Goal: Task Accomplishment & Management: Manage account settings

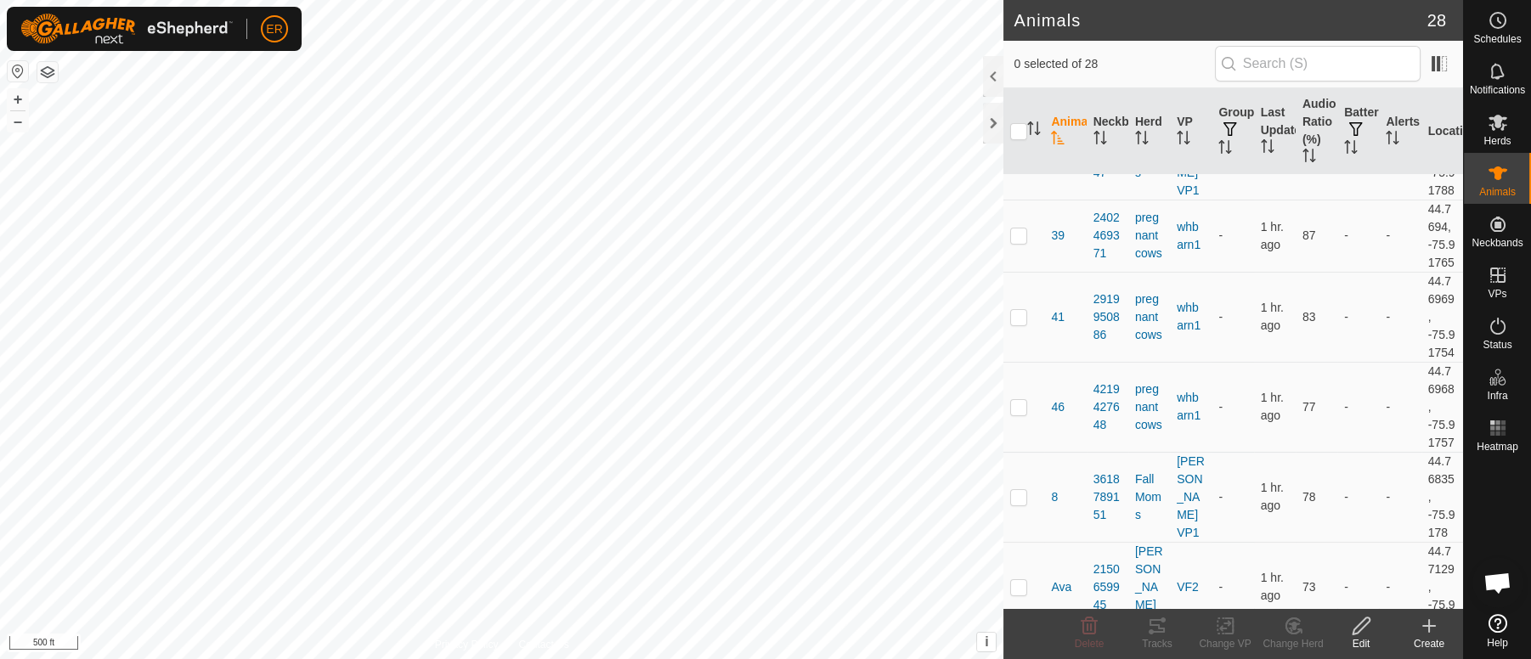
scroll to position [599, 0]
click at [1020, 248] on p-checkbox at bounding box center [1018, 241] width 17 height 14
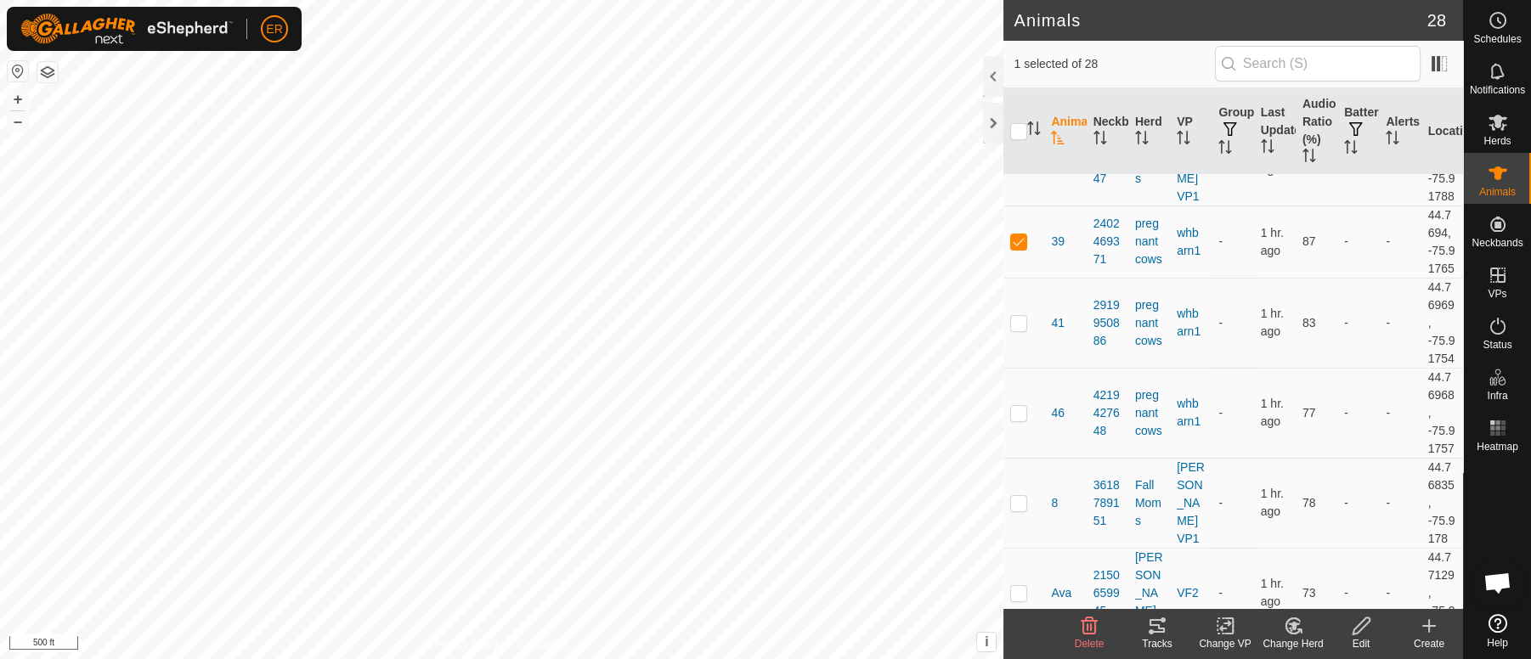
click at [1292, 628] on icon at bounding box center [1294, 626] width 12 height 8
click at [1325, 551] on link "Choose Herd..." at bounding box center [1344, 553] width 168 height 34
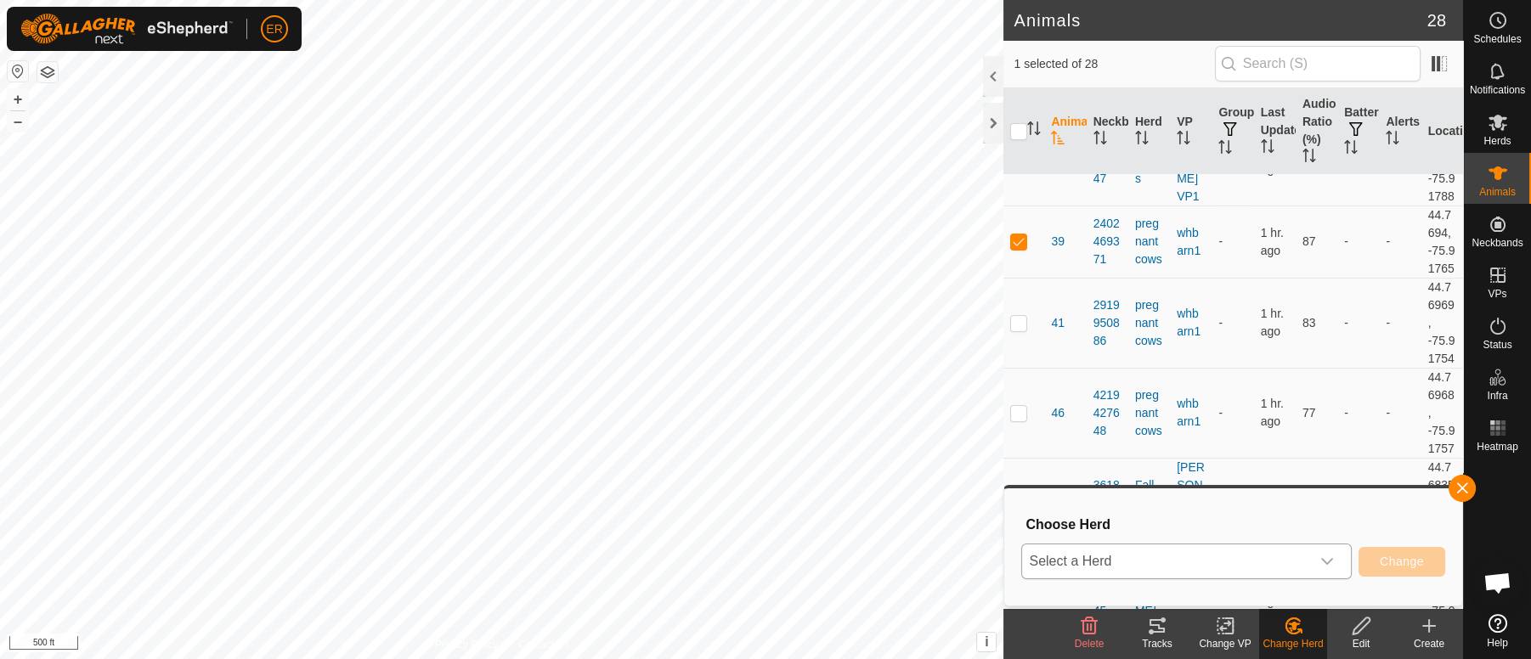
click at [1329, 560] on icon "dropdown trigger" at bounding box center [1327, 562] width 14 height 14
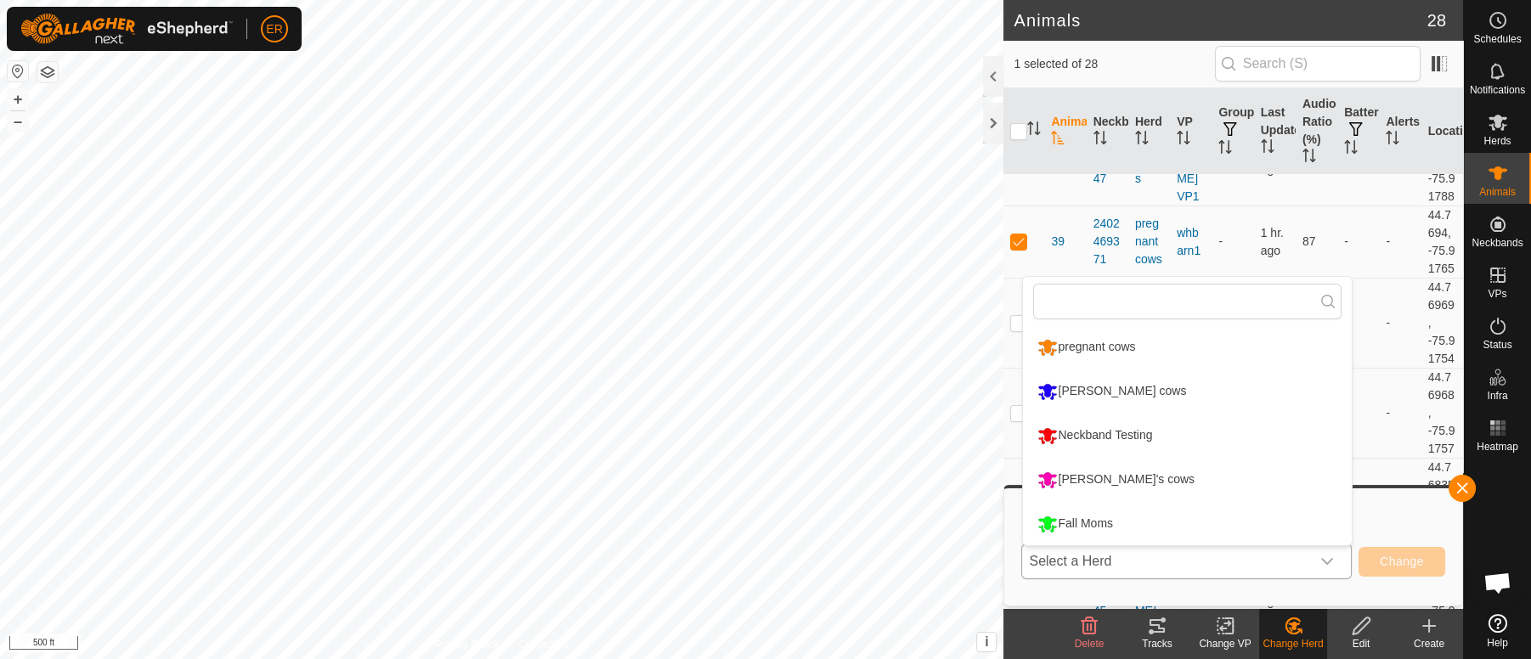
click at [1104, 522] on li "Fall Moms" at bounding box center [1187, 524] width 329 height 42
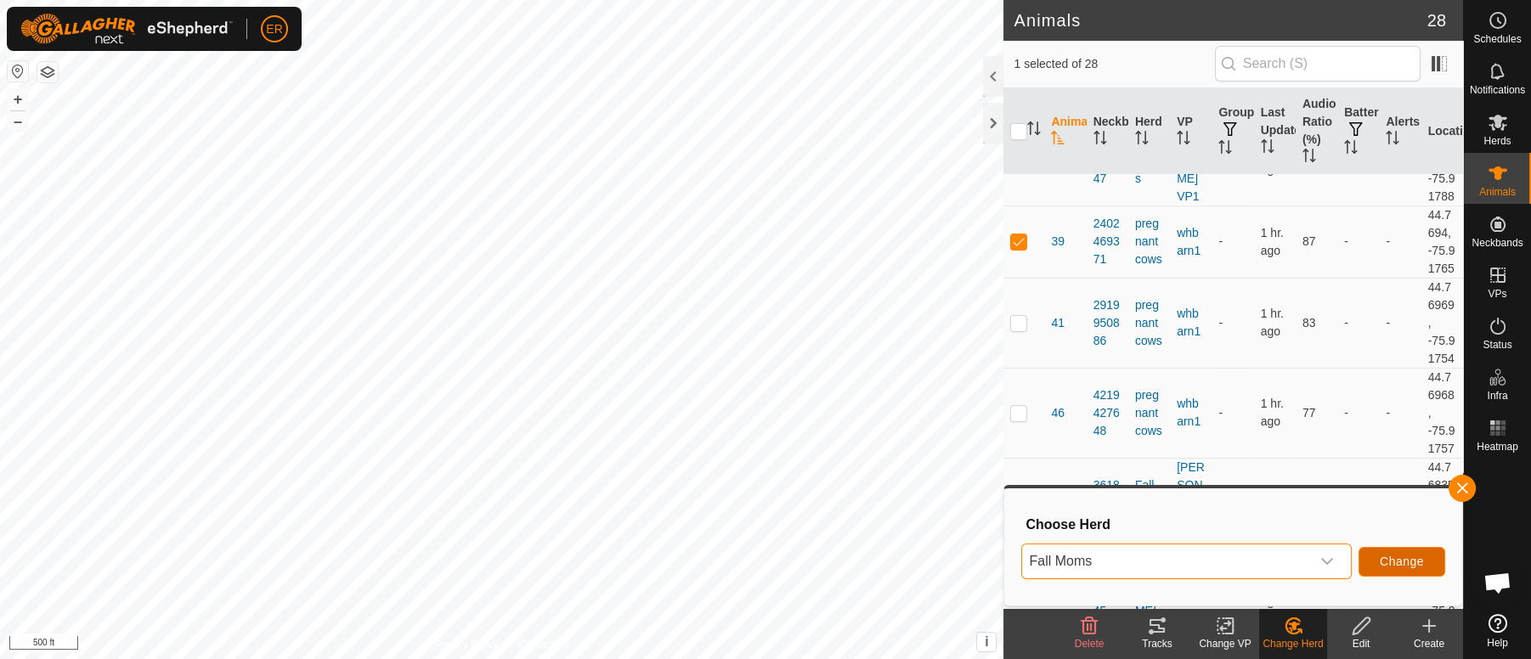
click at [1376, 557] on button "Change" at bounding box center [1402, 562] width 87 height 30
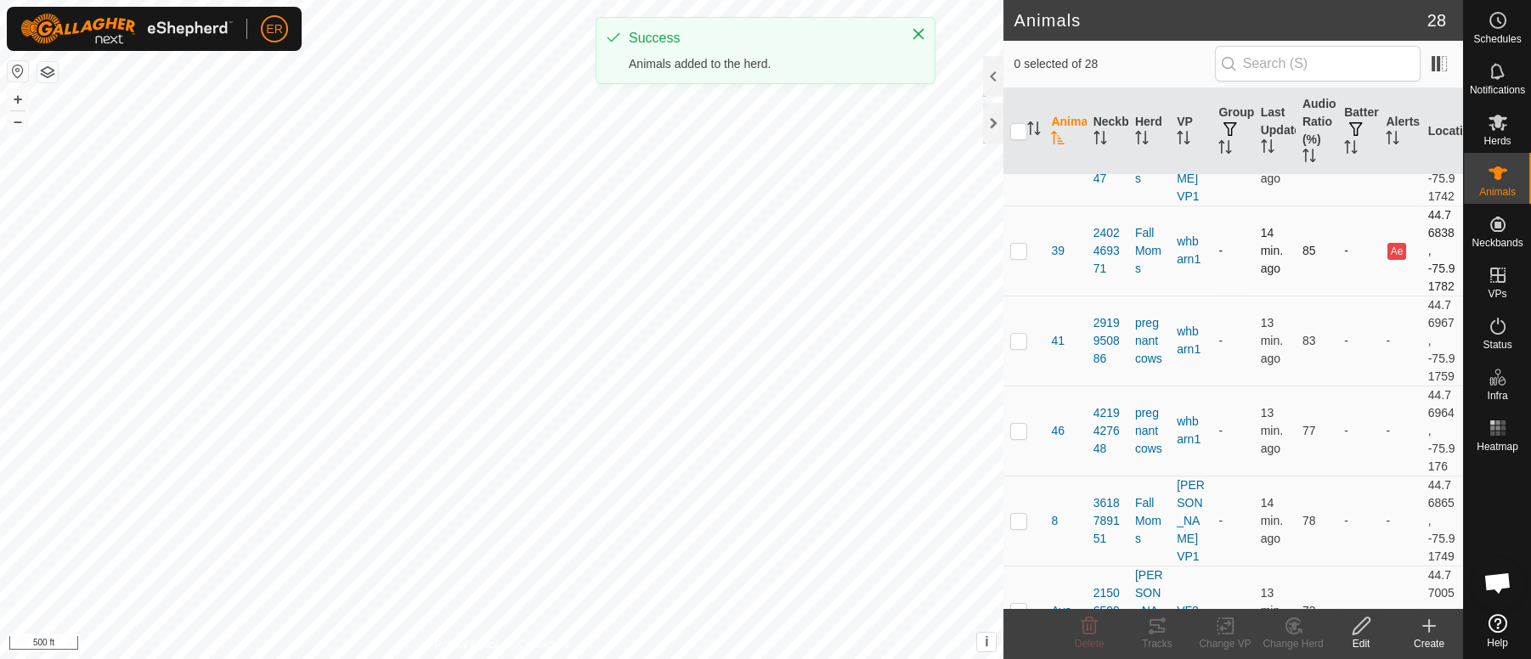
click at [1017, 257] on p-checkbox at bounding box center [1018, 251] width 17 height 14
checkbox input "true"
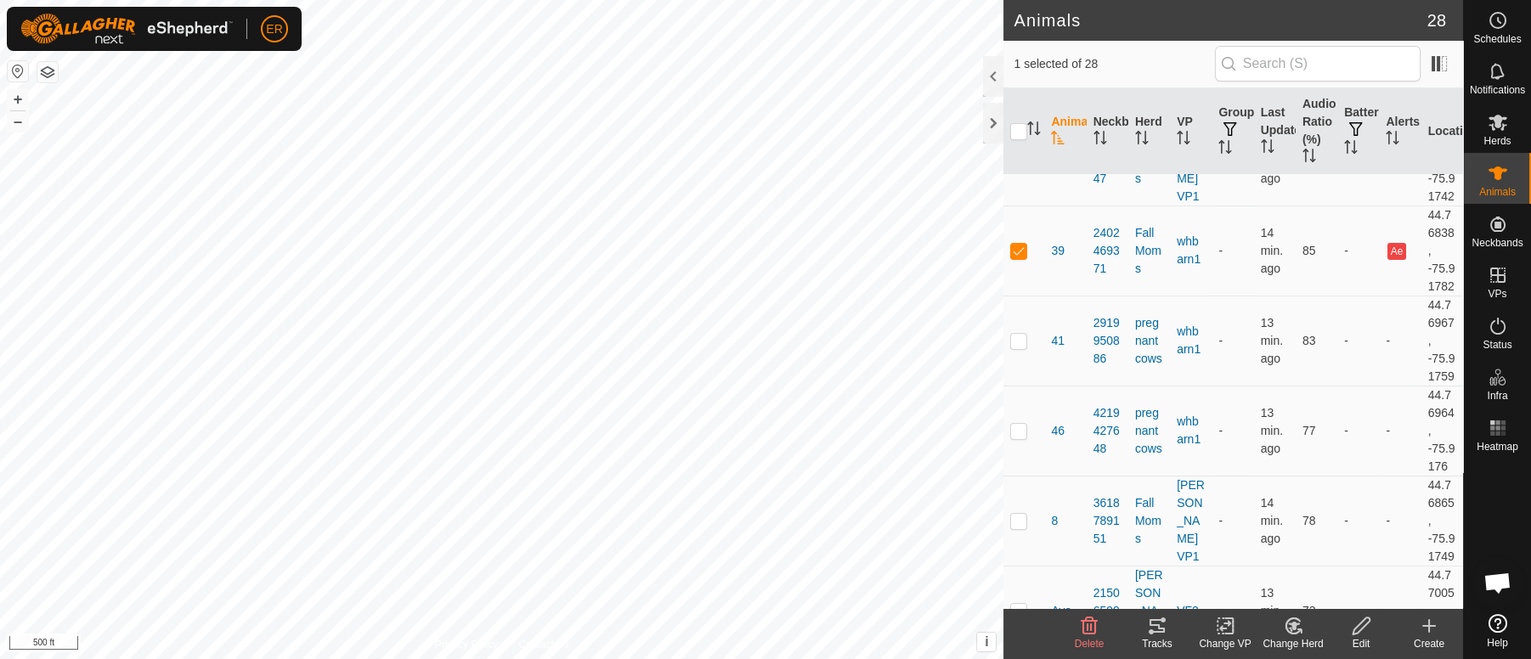
click at [1225, 622] on icon at bounding box center [1225, 626] width 21 height 20
click at [1252, 553] on link "Choose VP..." at bounding box center [1276, 553] width 168 height 34
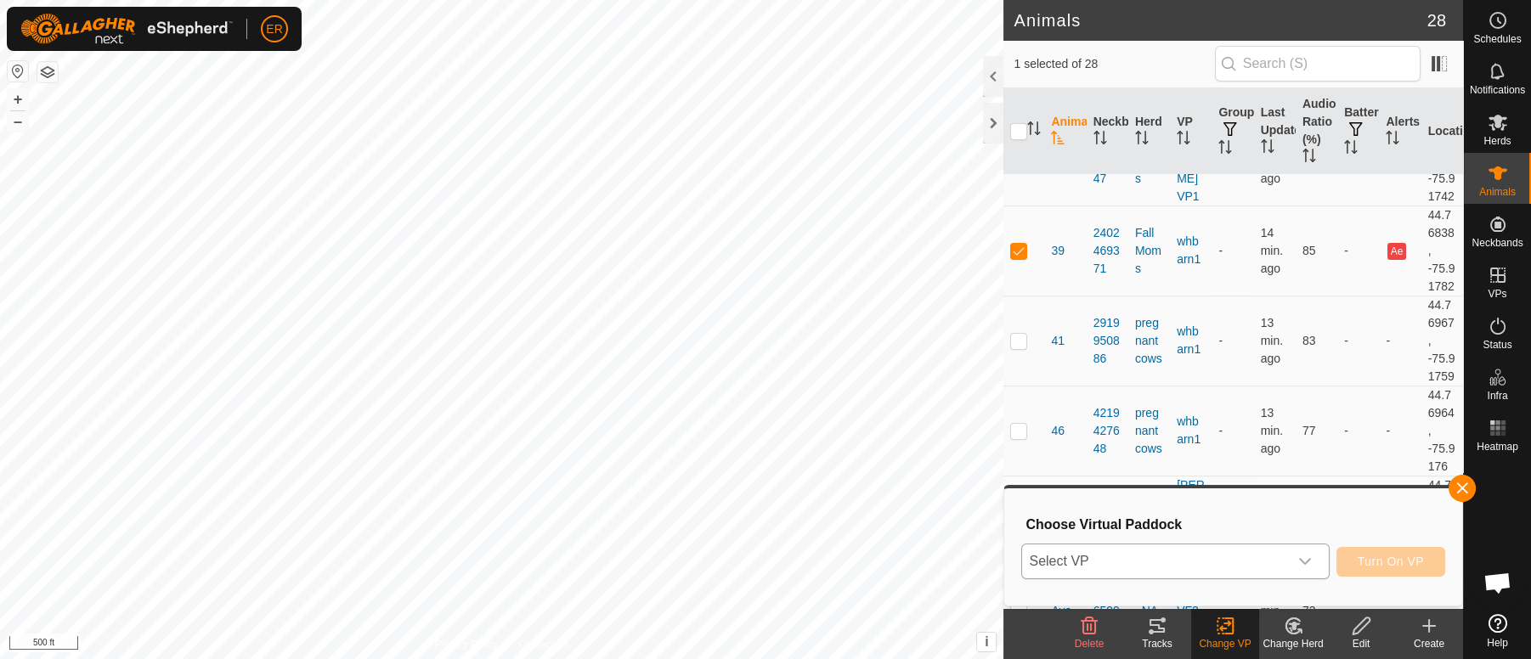
click at [1294, 560] on div "dropdown trigger" at bounding box center [1305, 562] width 34 height 34
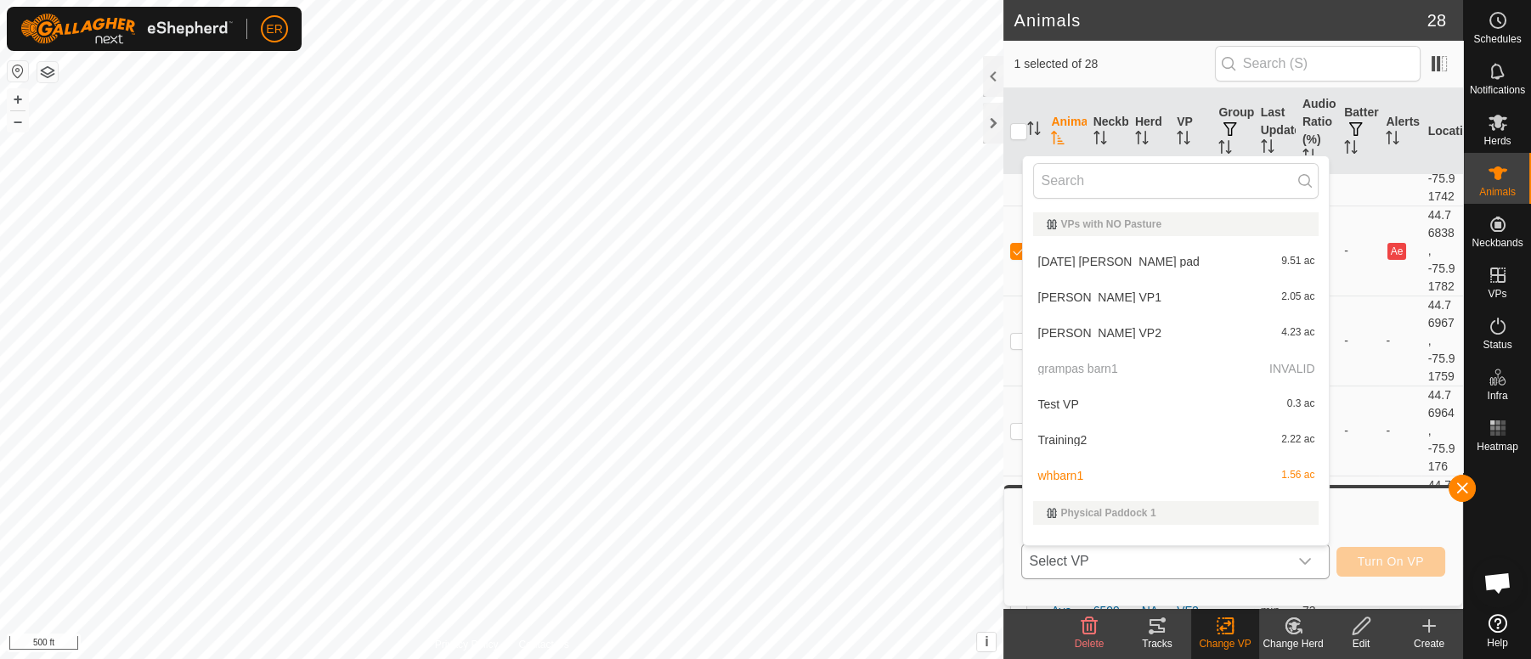
scroll to position [22, 0]
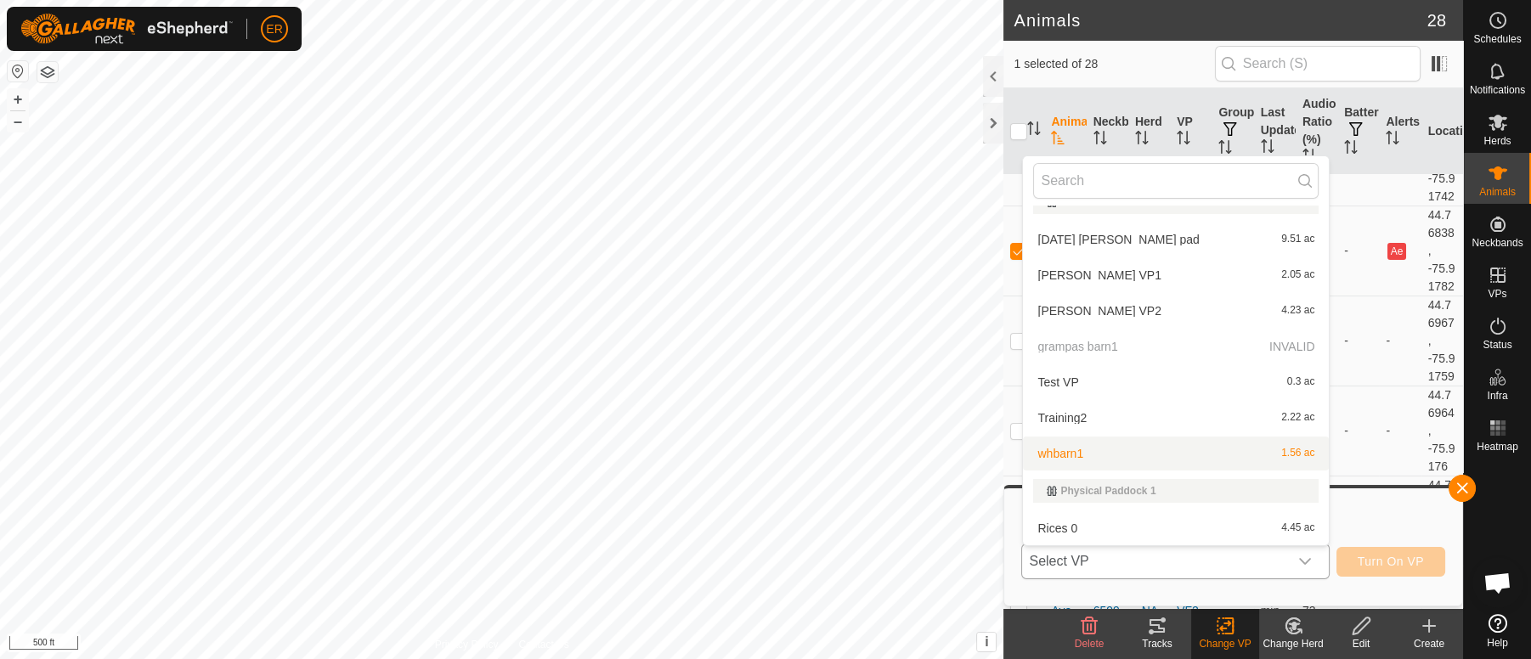
click at [1095, 434] on p-selectitem "Training2 2.22 ac" at bounding box center [1176, 418] width 306 height 34
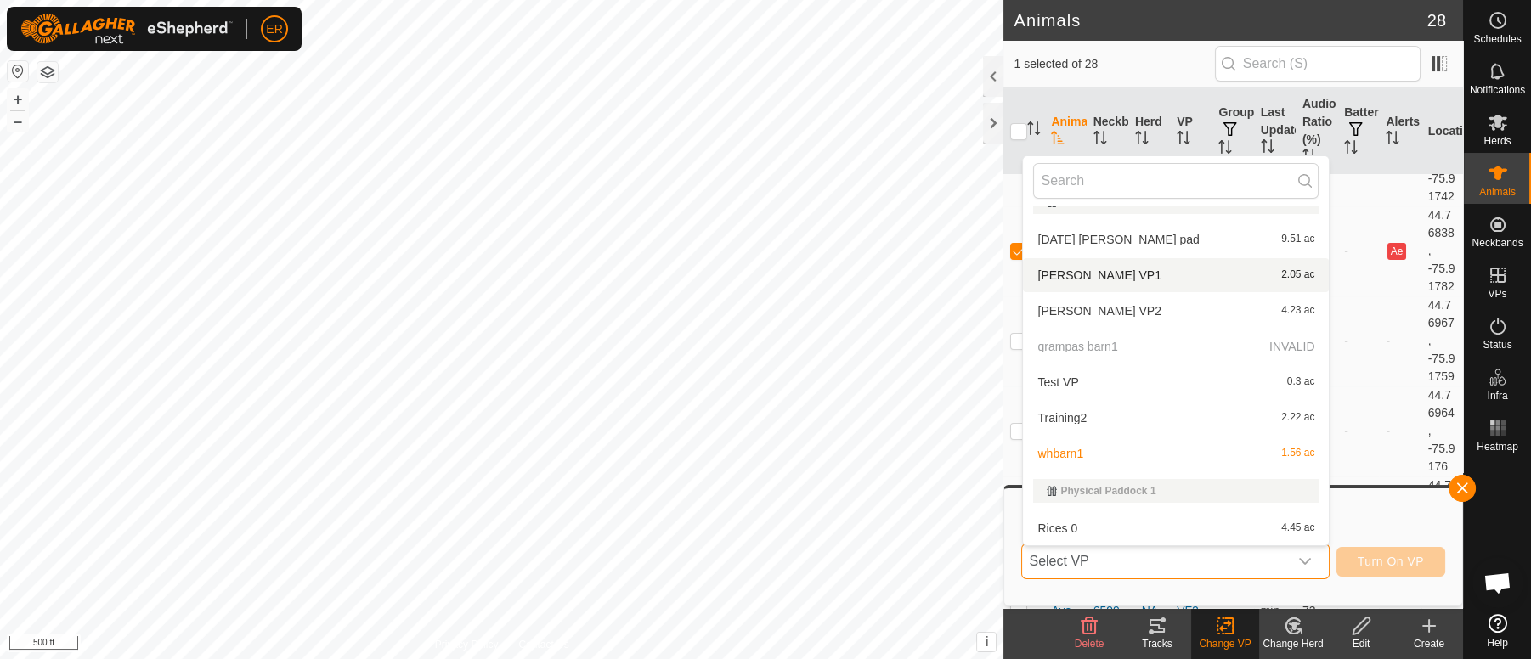
click at [1058, 276] on li "[PERSON_NAME] VP1 2.05 ac" at bounding box center [1176, 275] width 306 height 34
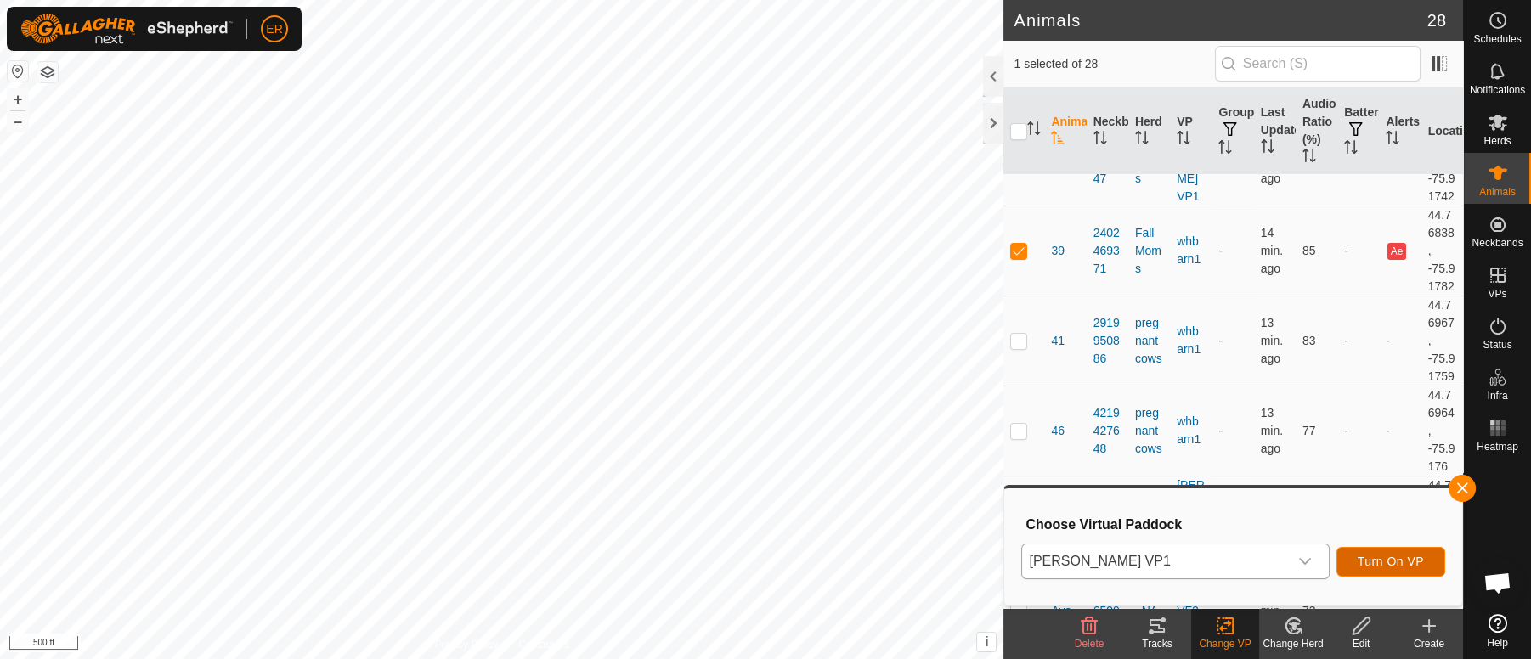
click at [1364, 565] on span "Turn On VP" at bounding box center [1391, 562] width 66 height 14
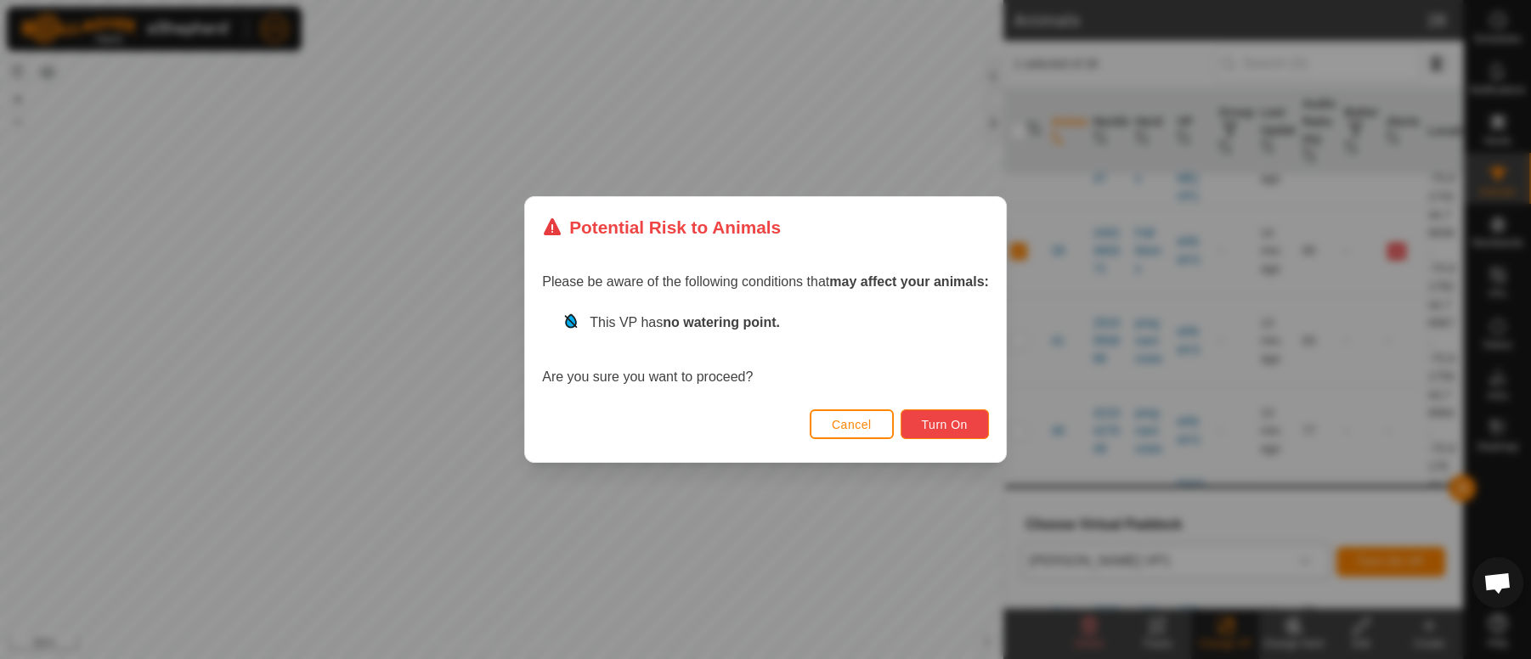
click at [956, 415] on button "Turn On" at bounding box center [945, 425] width 88 height 30
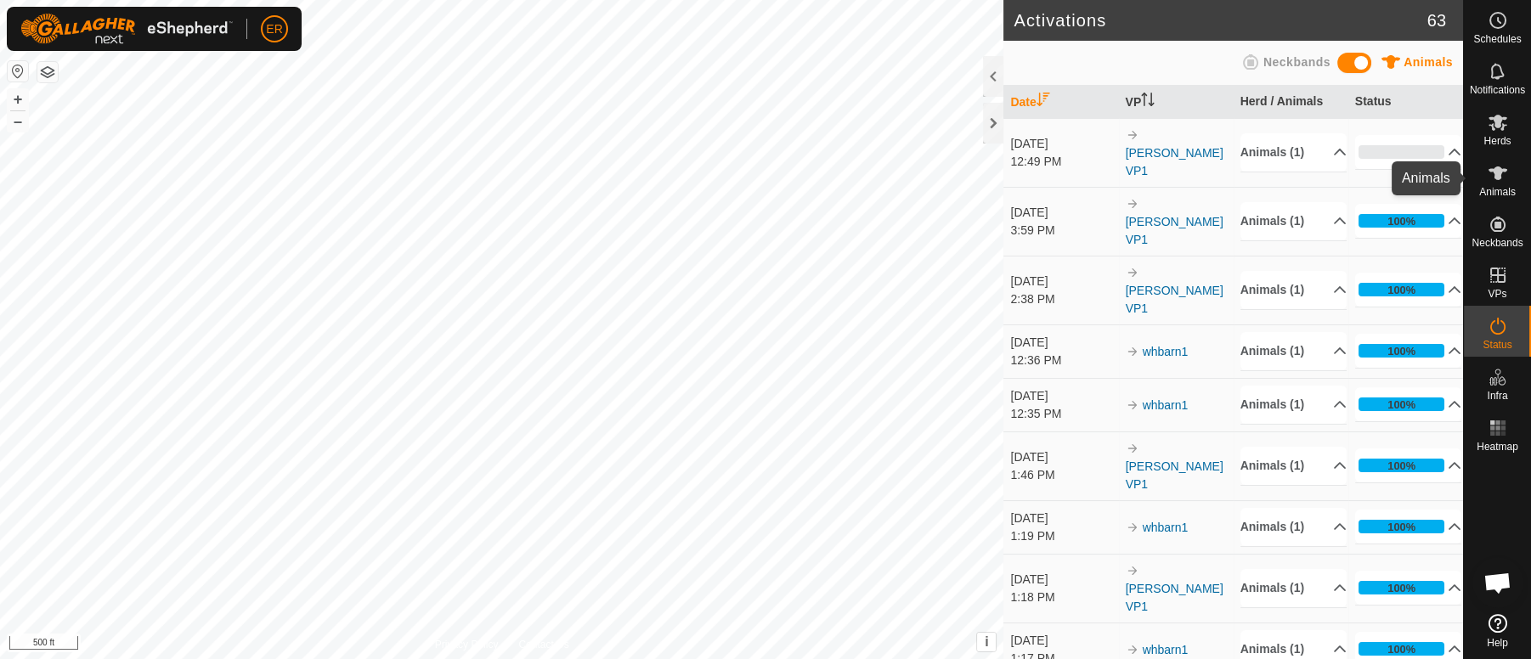
click at [1495, 177] on icon at bounding box center [1498, 174] width 19 height 14
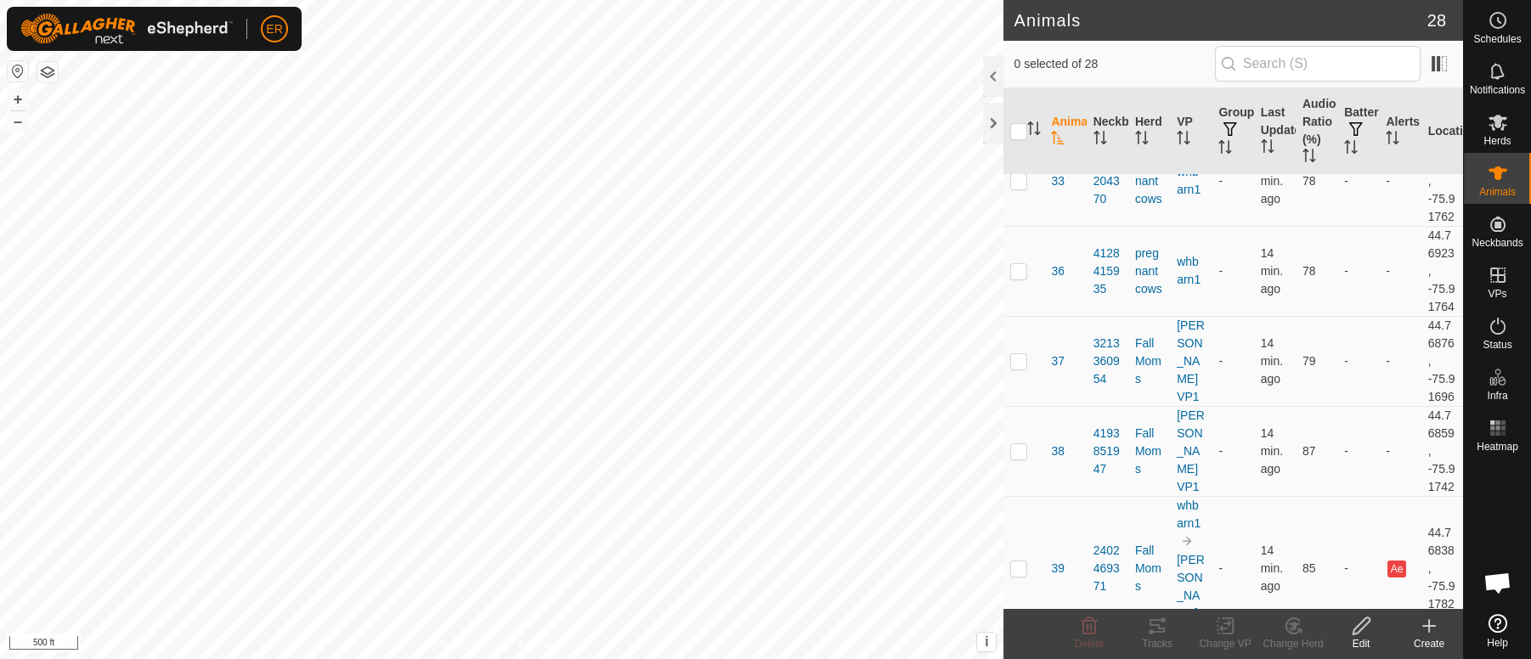
scroll to position [314, 0]
click at [1025, 273] on p-checkbox at bounding box center [1018, 266] width 17 height 14
click at [1288, 628] on icon at bounding box center [1293, 626] width 21 height 20
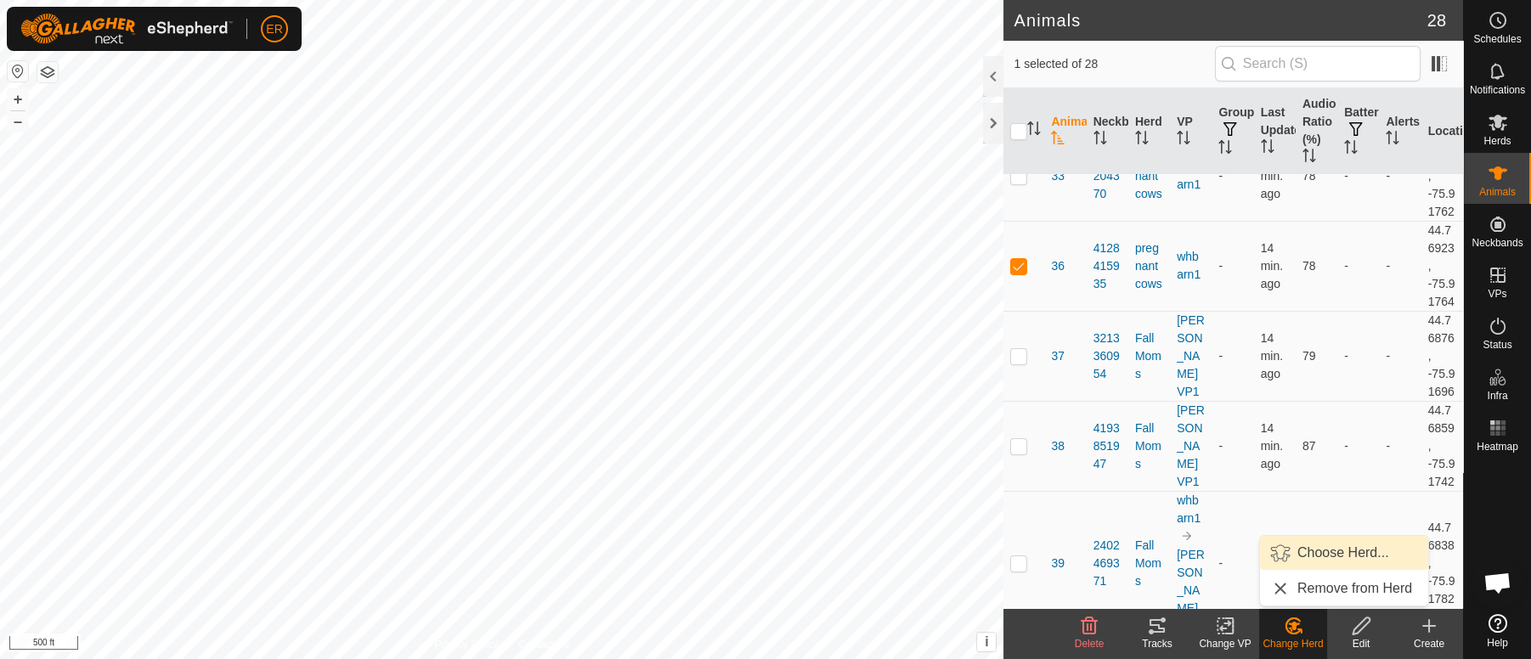
click at [1307, 552] on link "Choose Herd..." at bounding box center [1344, 553] width 168 height 34
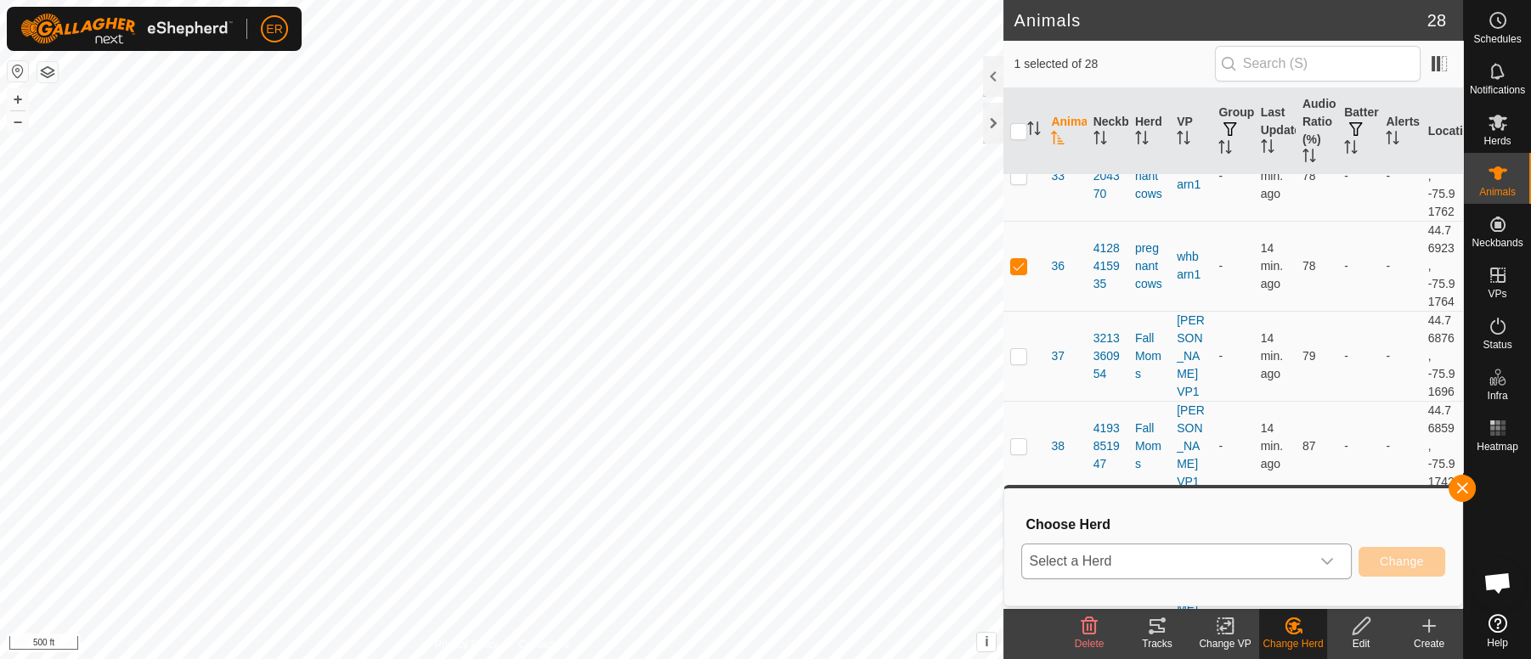
click at [1331, 562] on icon "dropdown trigger" at bounding box center [1327, 562] width 14 height 14
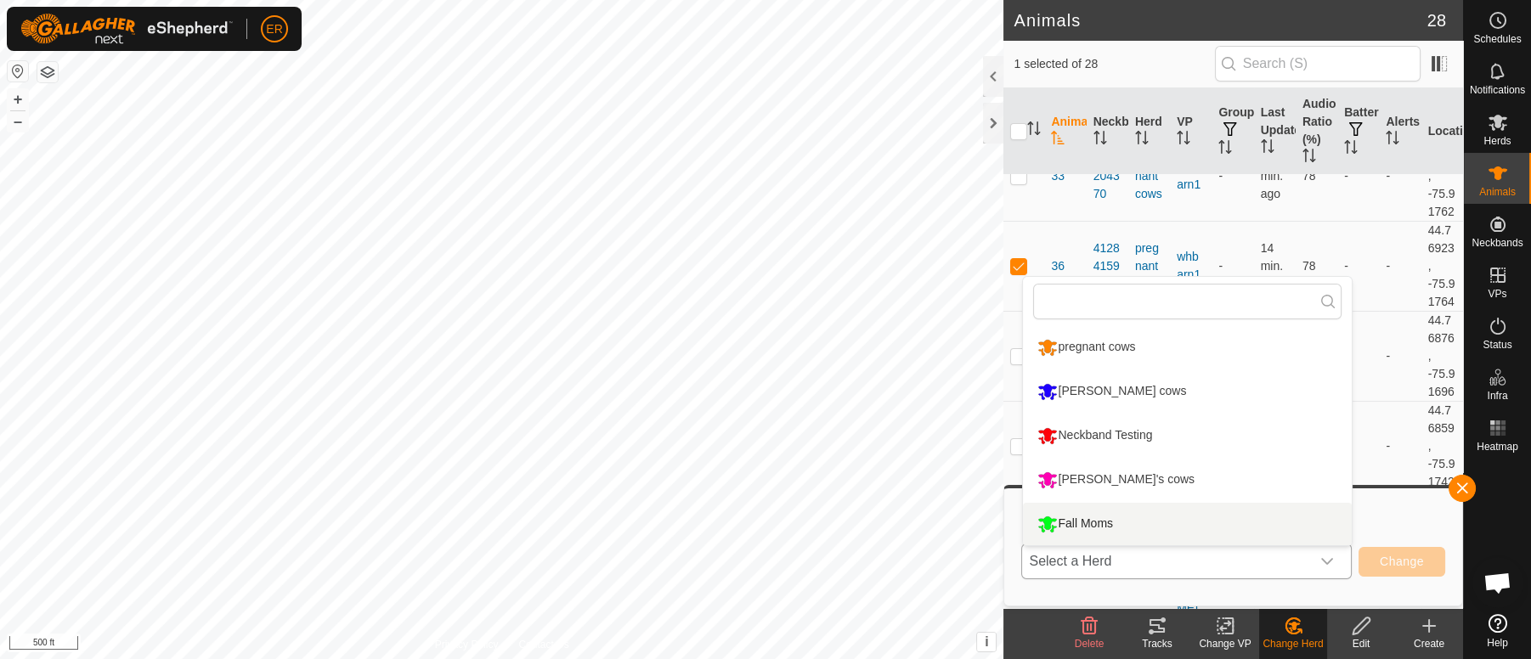
click at [1093, 527] on li "Fall Moms" at bounding box center [1187, 524] width 329 height 42
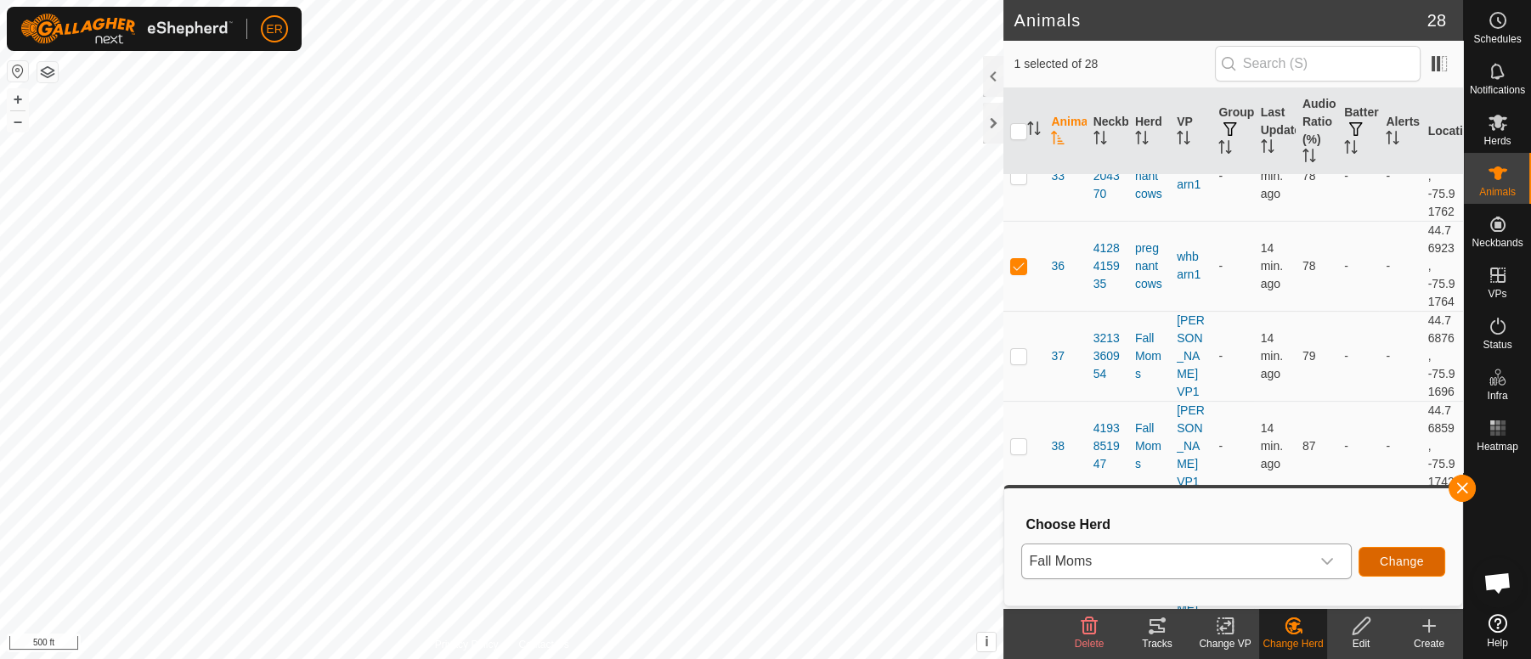
click at [1376, 562] on button "Change" at bounding box center [1402, 562] width 87 height 30
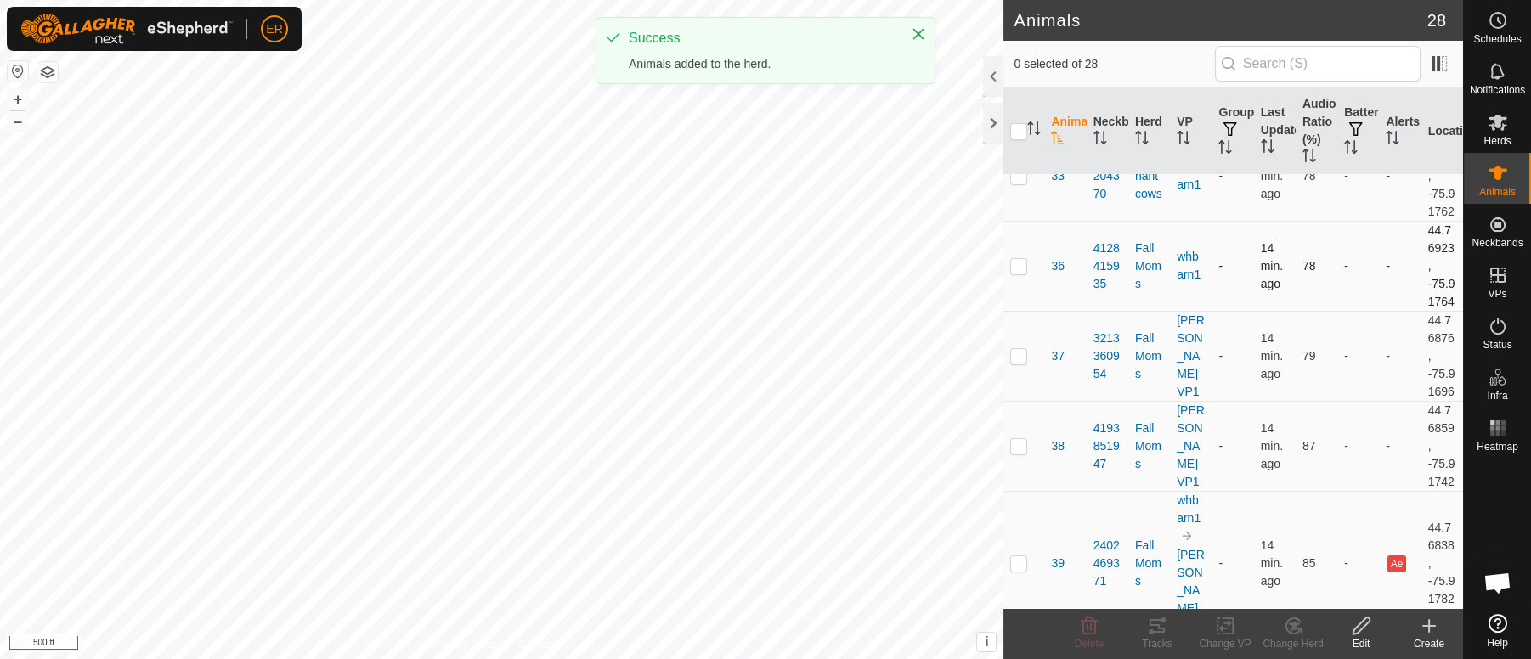
click at [1020, 273] on p-checkbox at bounding box center [1018, 266] width 17 height 14
checkbox input "true"
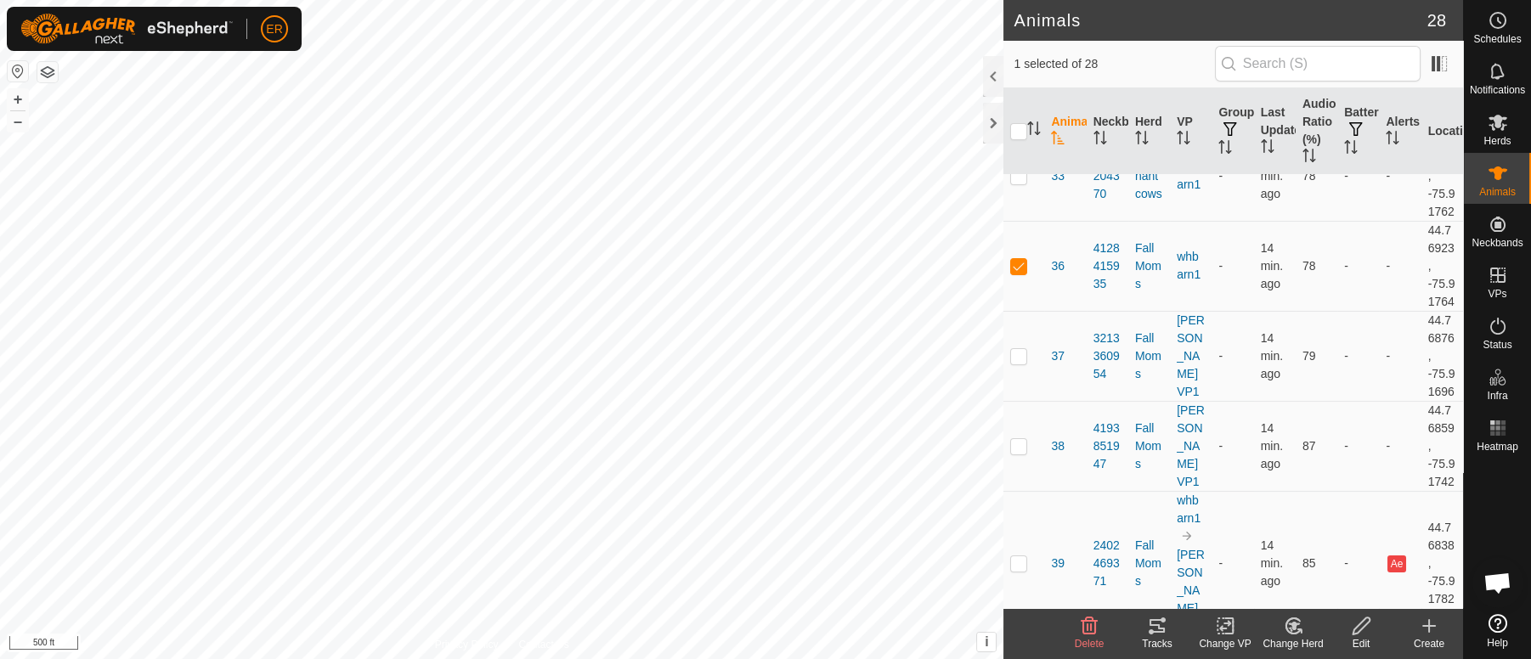
click at [1232, 630] on icon at bounding box center [1229, 626] width 8 height 15
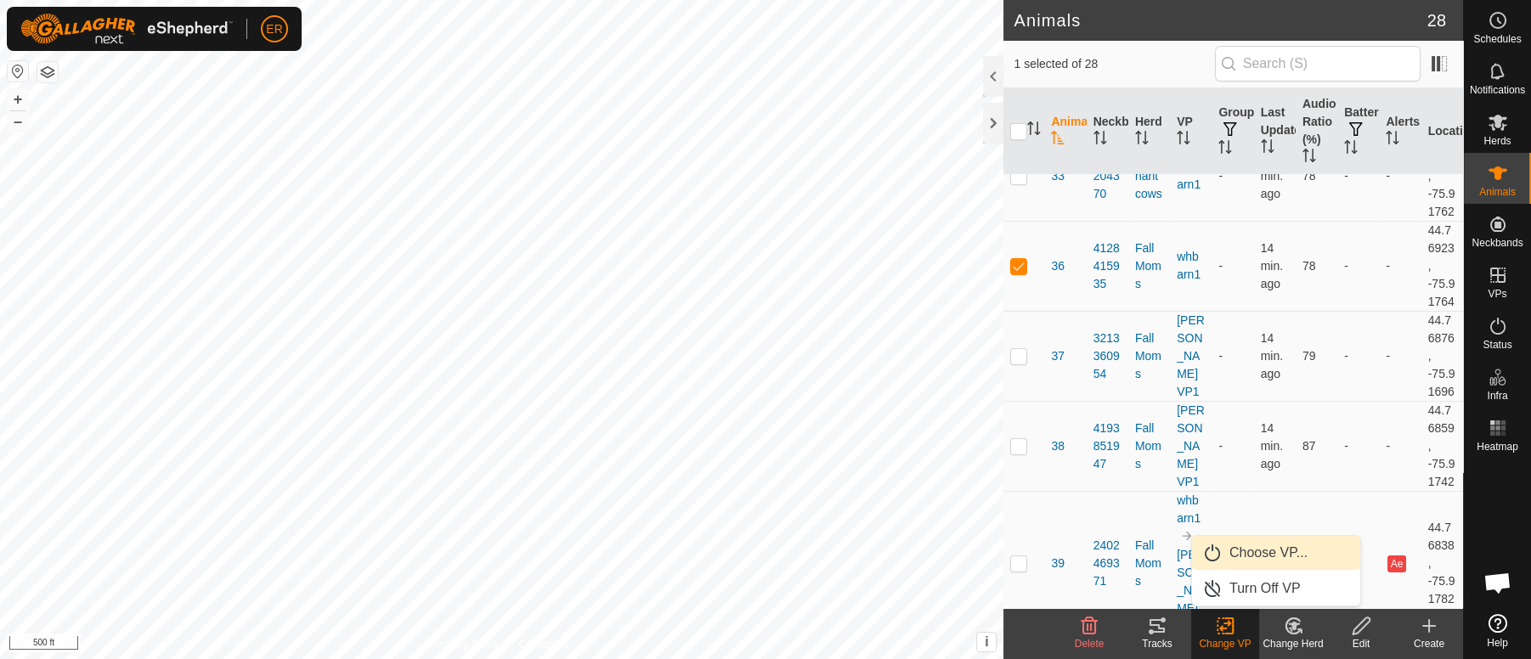
click at [1276, 557] on link "Choose VP..." at bounding box center [1276, 553] width 168 height 34
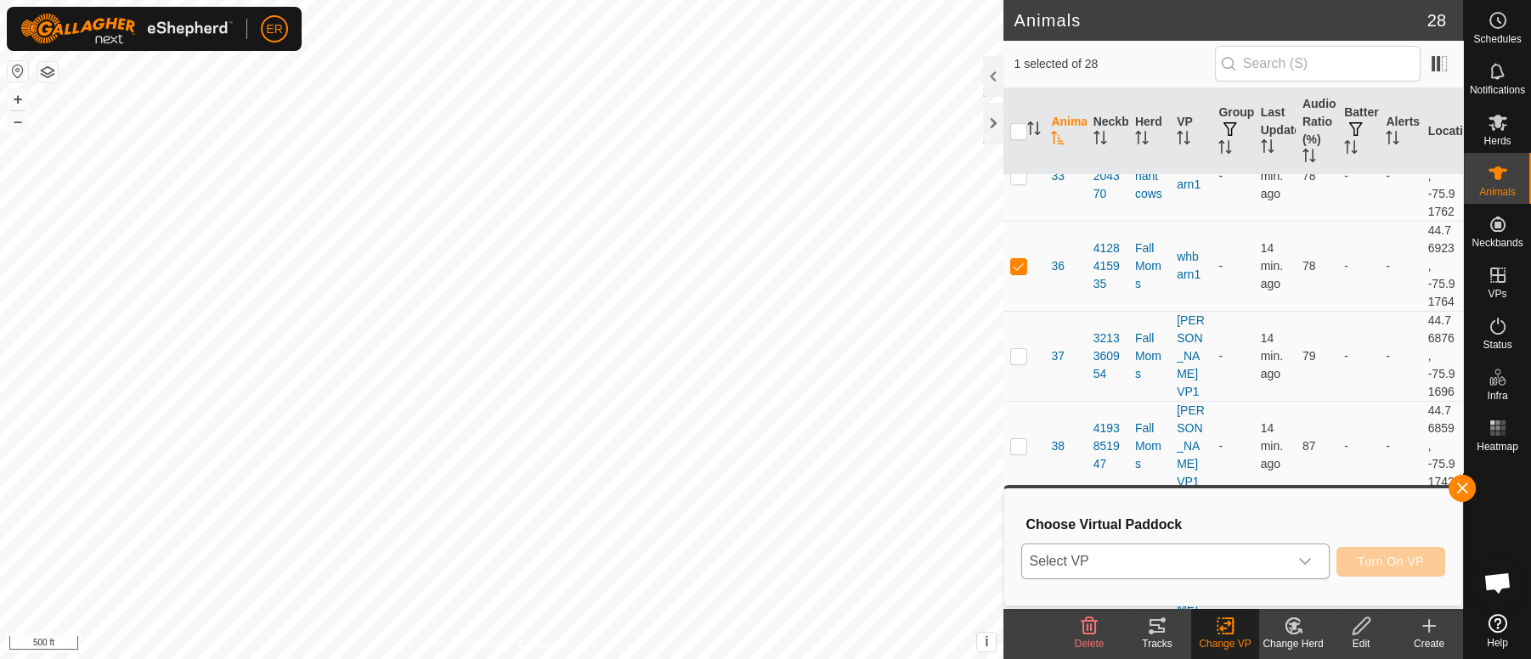
click at [1305, 559] on icon "dropdown trigger" at bounding box center [1305, 562] width 14 height 14
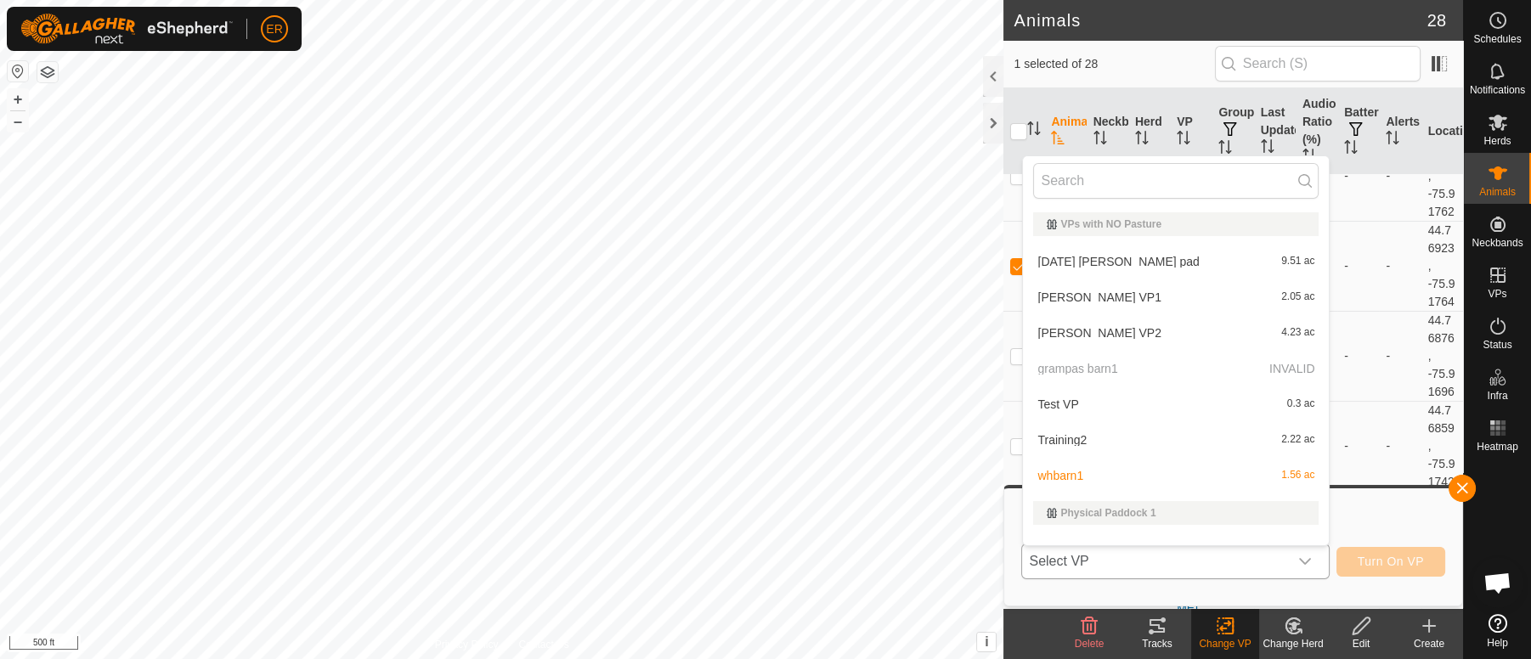
scroll to position [22, 0]
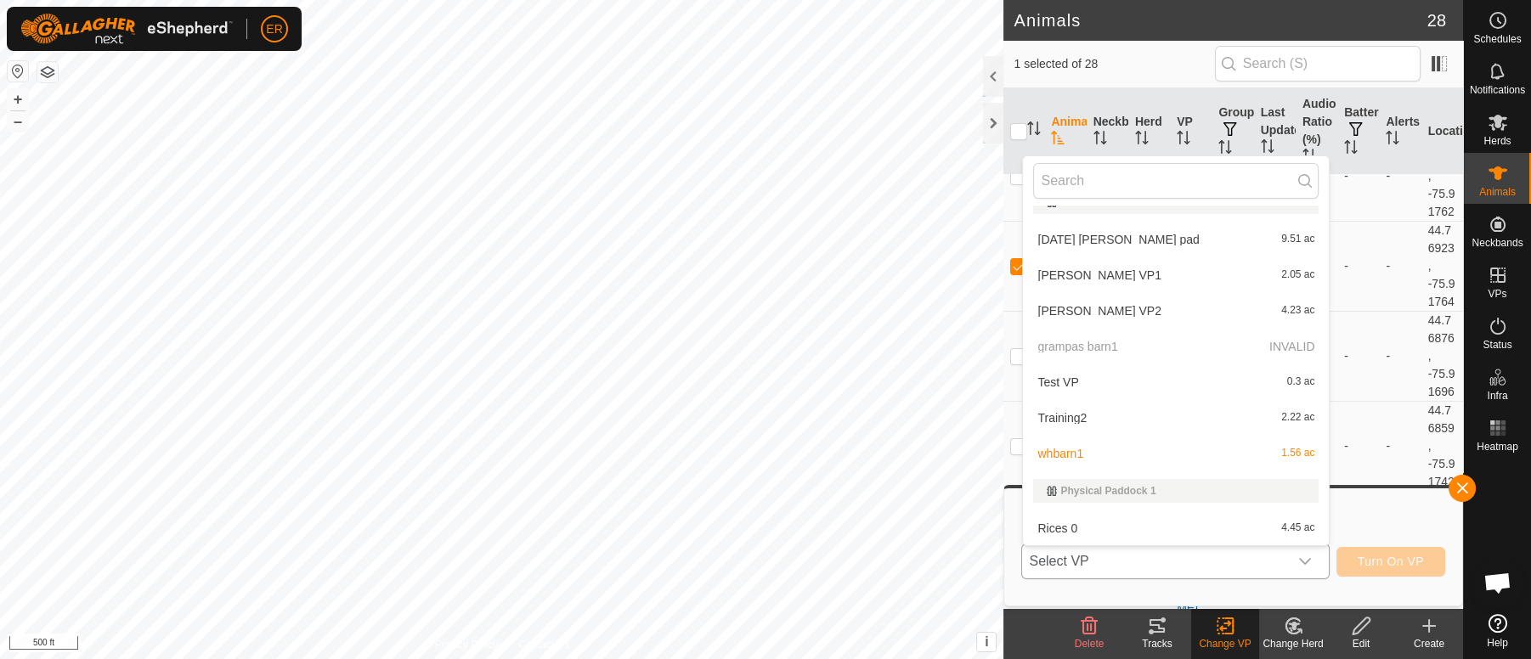
click at [1056, 277] on li "[PERSON_NAME] VP1 2.05 ac" at bounding box center [1176, 275] width 306 height 34
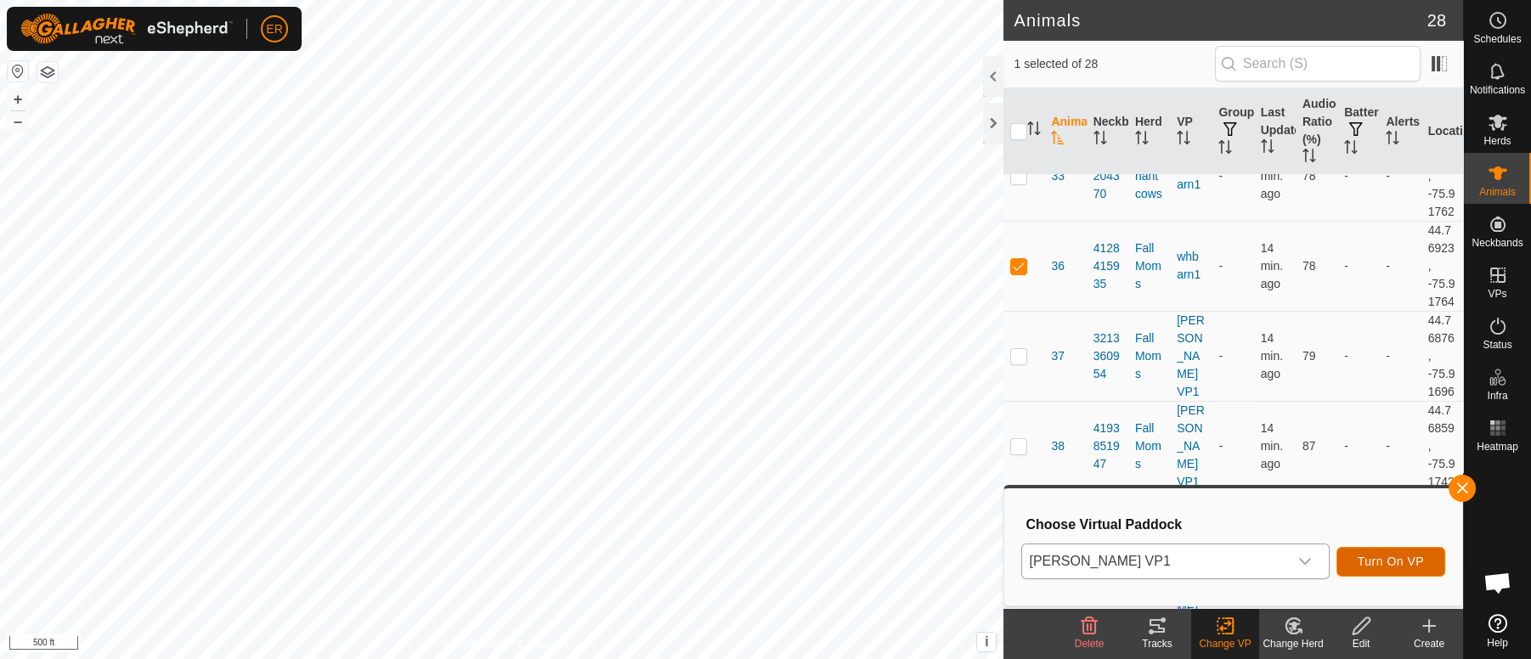
click at [1364, 561] on span "Turn On VP" at bounding box center [1391, 562] width 66 height 14
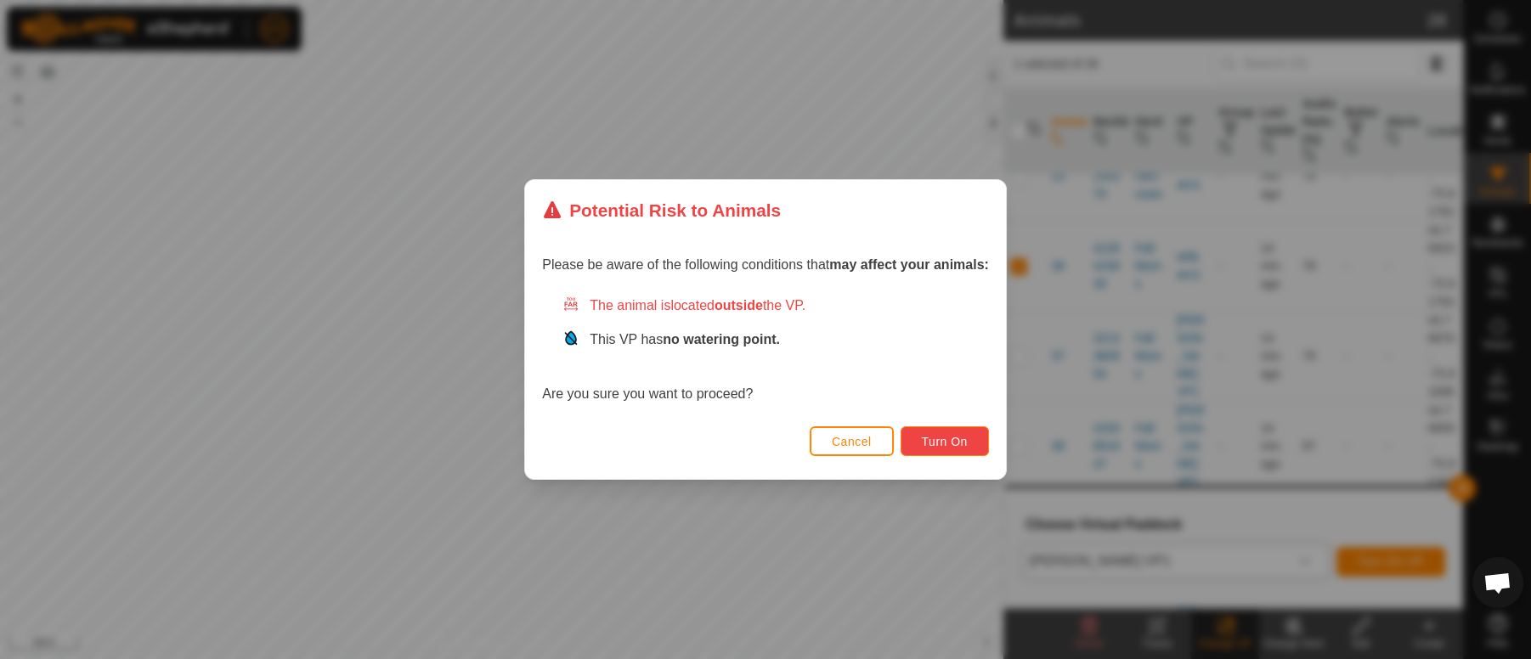
click at [962, 432] on button "Turn On" at bounding box center [945, 442] width 88 height 30
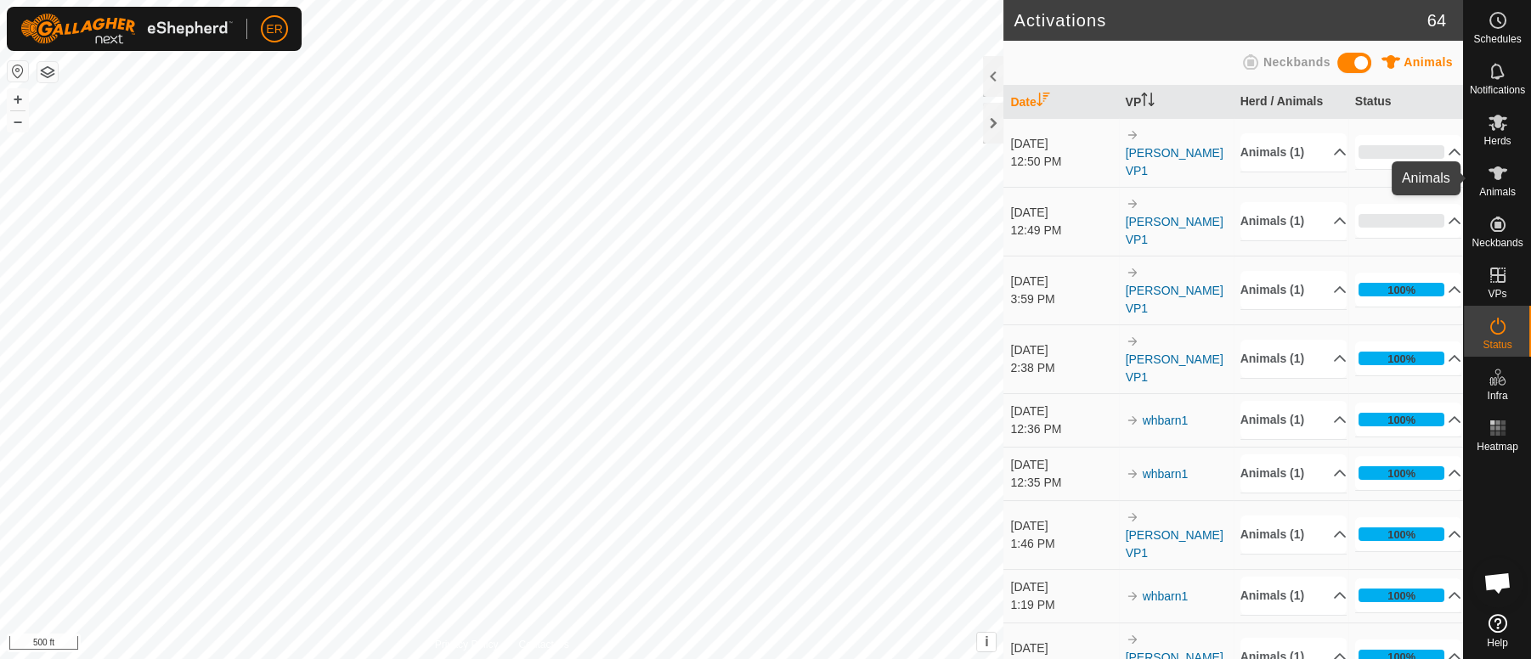
click at [1494, 170] on icon at bounding box center [1498, 174] width 19 height 14
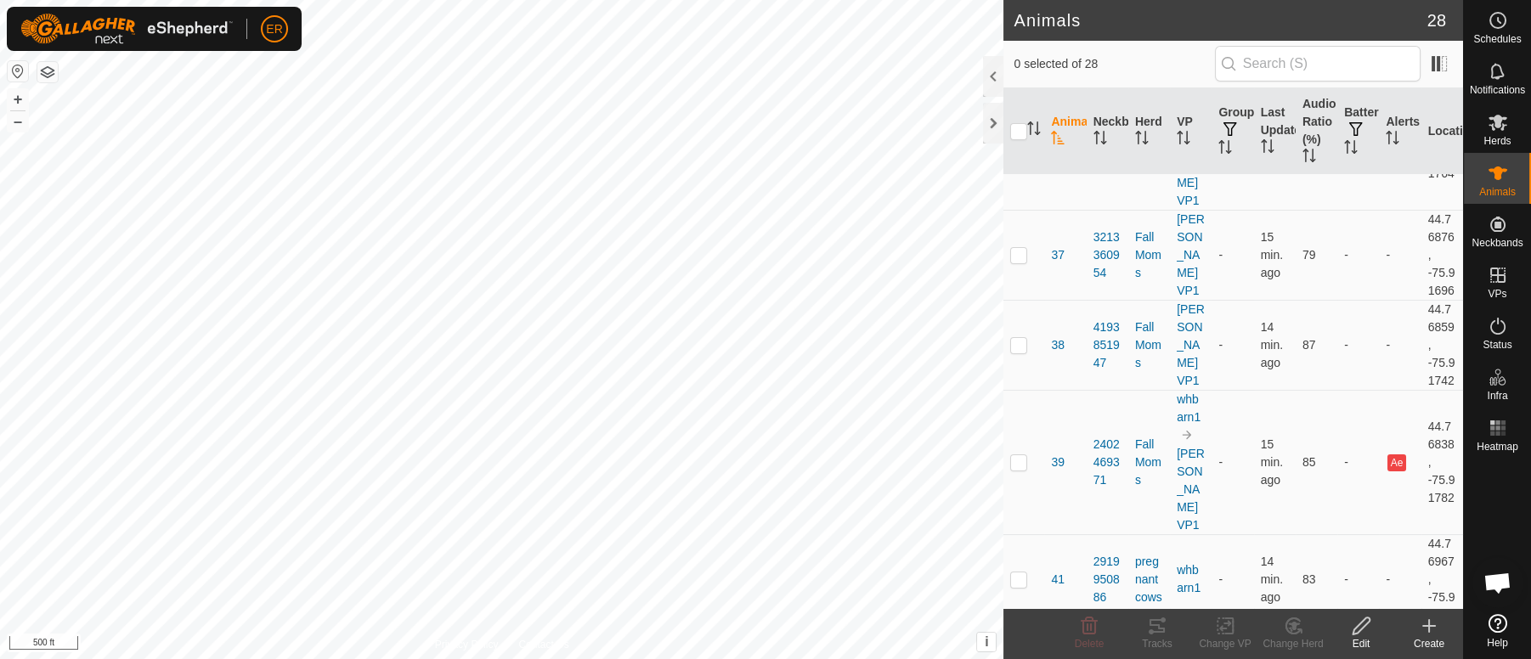
scroll to position [464, 0]
click at [20, 96] on button "+" at bounding box center [18, 99] width 20 height 20
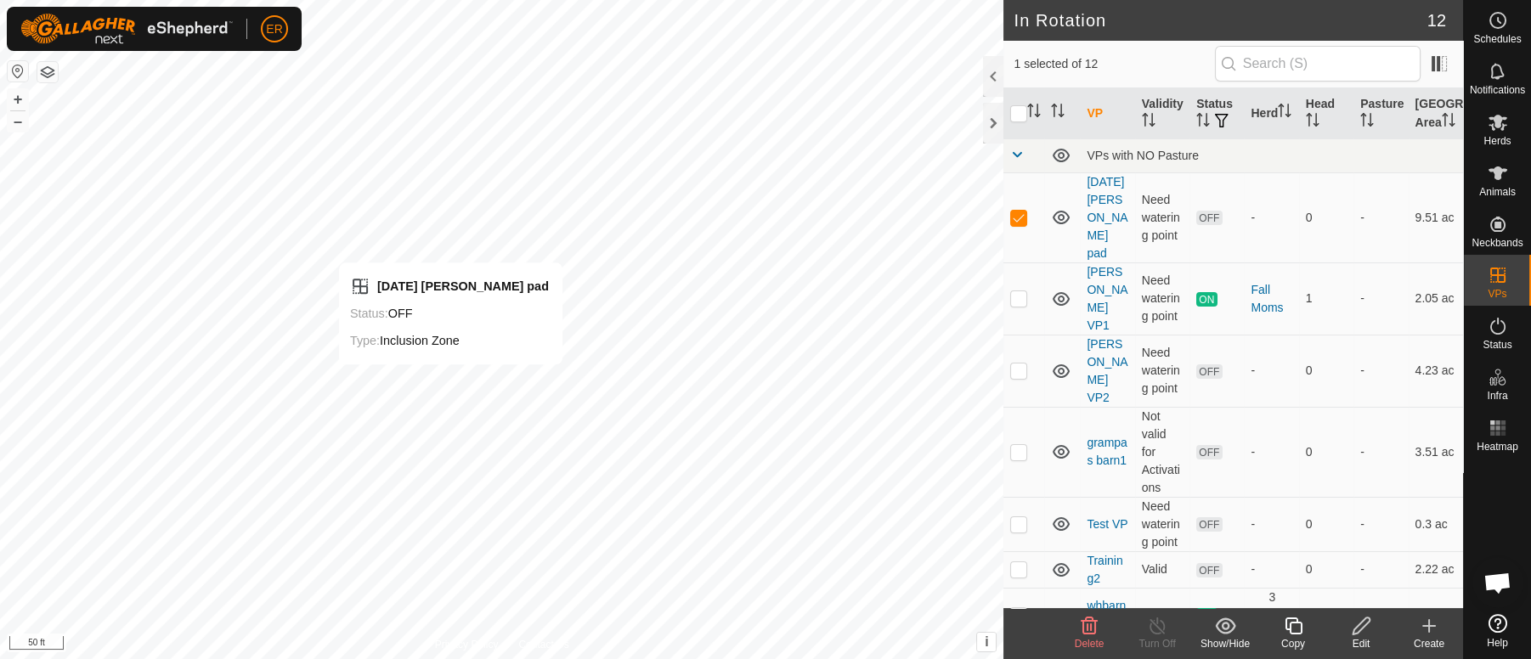
checkbox input "false"
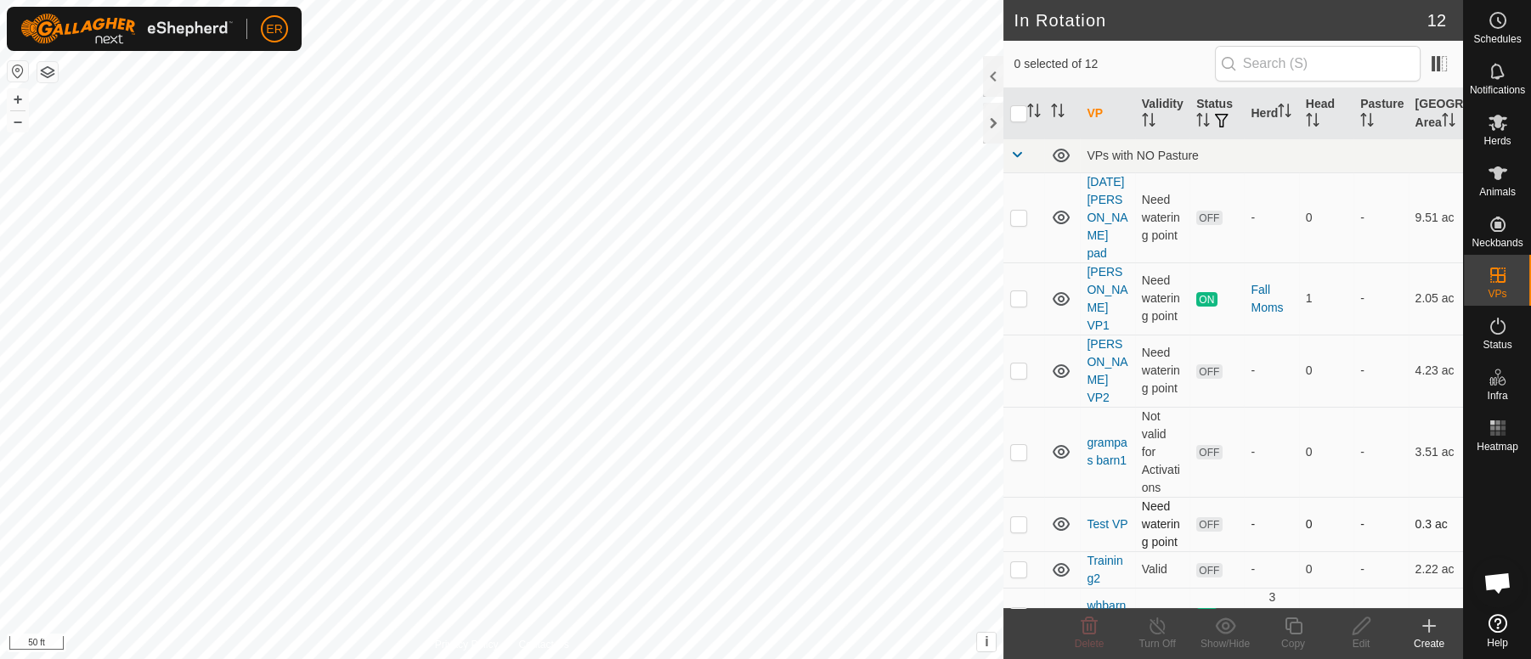
click at [1009, 462] on div "In Rotation 12 0 selected of 12 VP Validity Status Herd Head Pasture Grazing Ar…" at bounding box center [731, 329] width 1463 height 659
click at [13, 130] on button "–" at bounding box center [18, 121] width 20 height 20
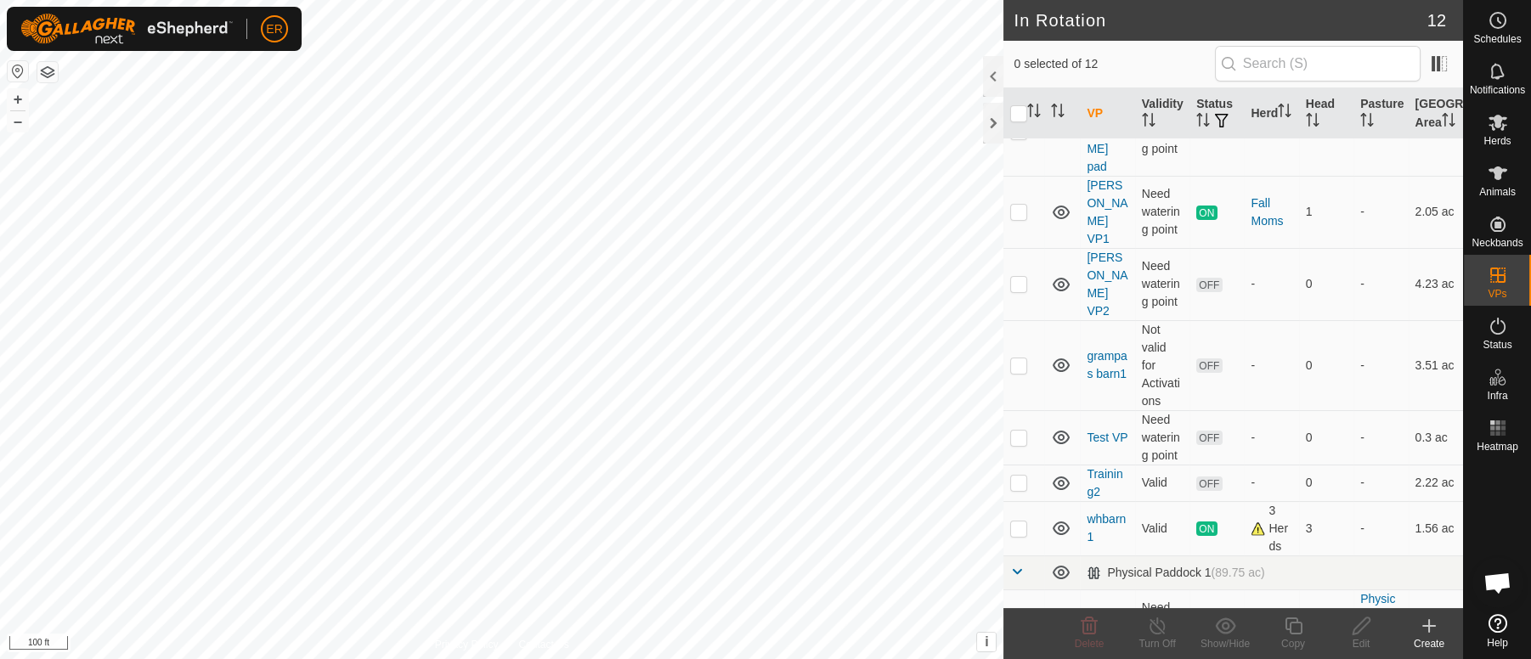
scroll to position [89, 0]
click at [1492, 175] on icon at bounding box center [1498, 173] width 20 height 20
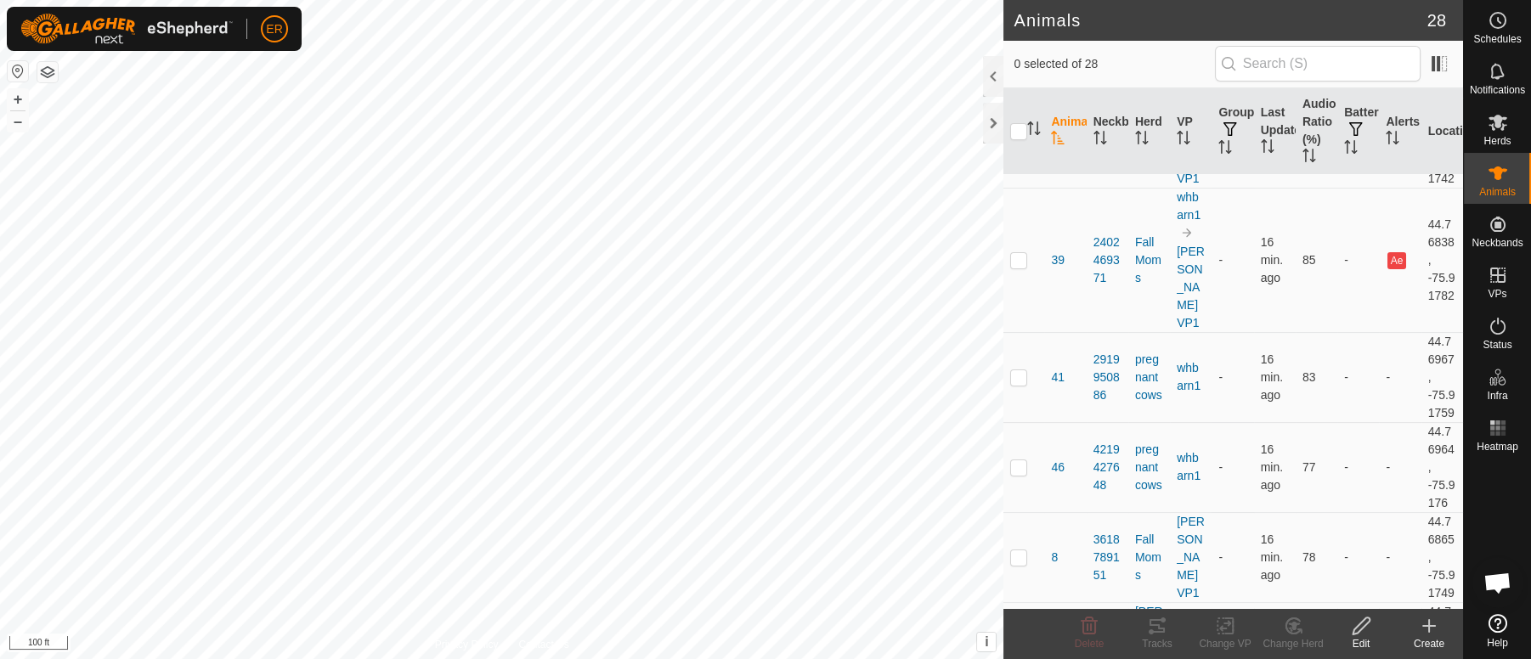
scroll to position [681, 0]
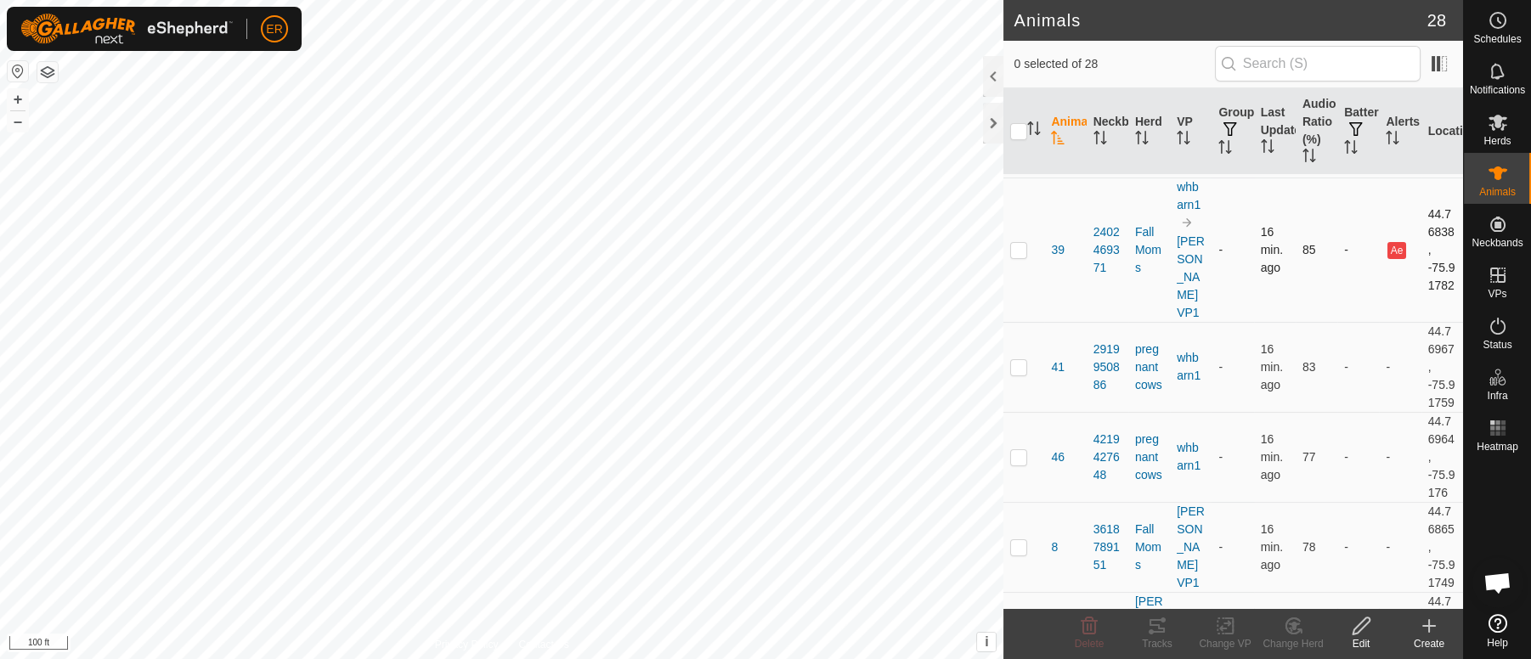
click at [1020, 257] on p-checkbox at bounding box center [1018, 250] width 17 height 14
checkbox input "true"
click at [1360, 627] on icon at bounding box center [1361, 626] width 21 height 20
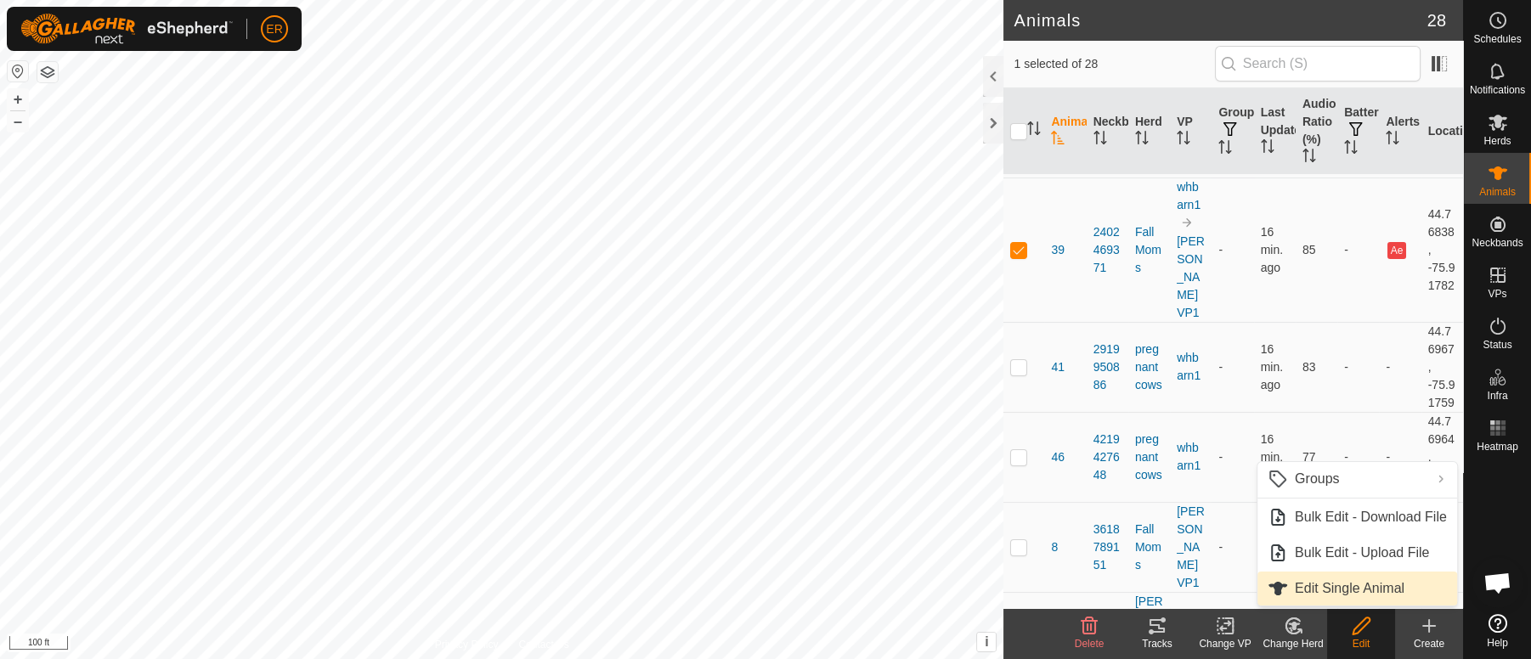
click at [1325, 594] on link "Edit Single Animal" at bounding box center [1357, 589] width 200 height 34
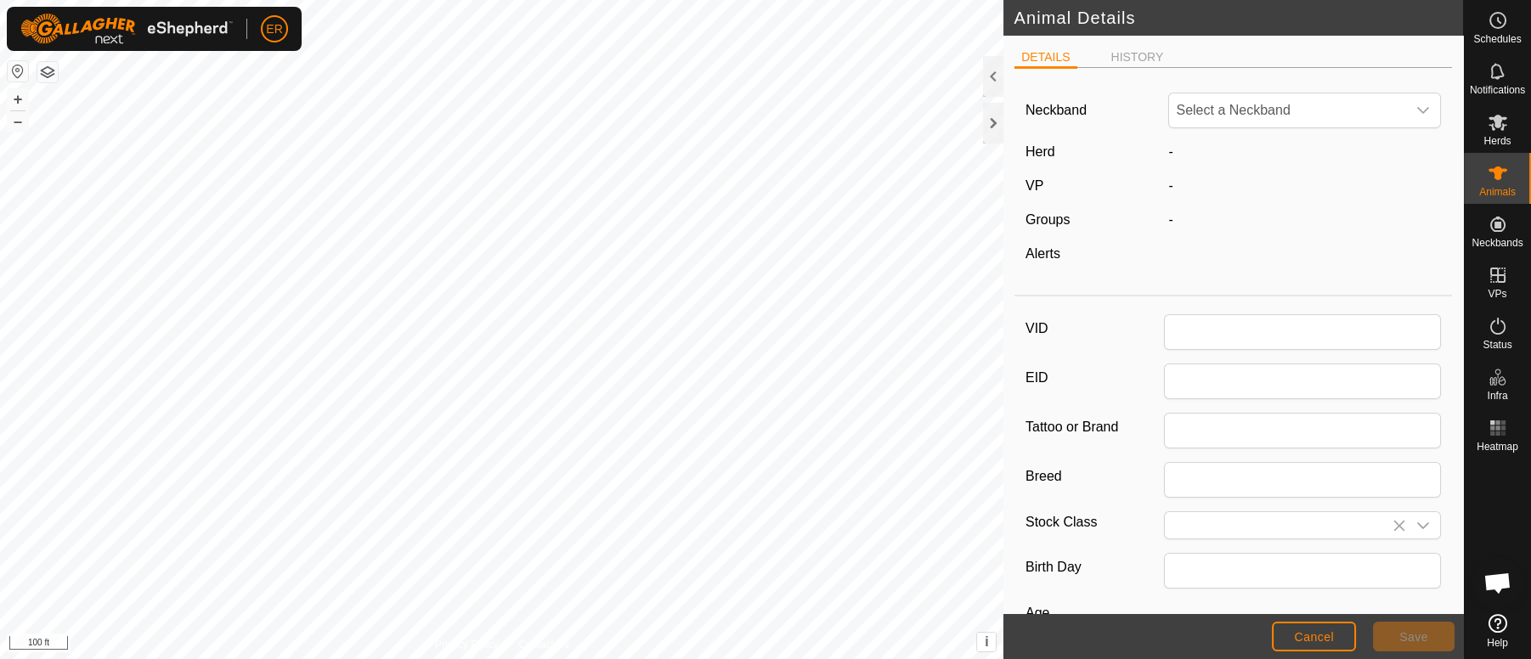
type input "39"
type input "0"
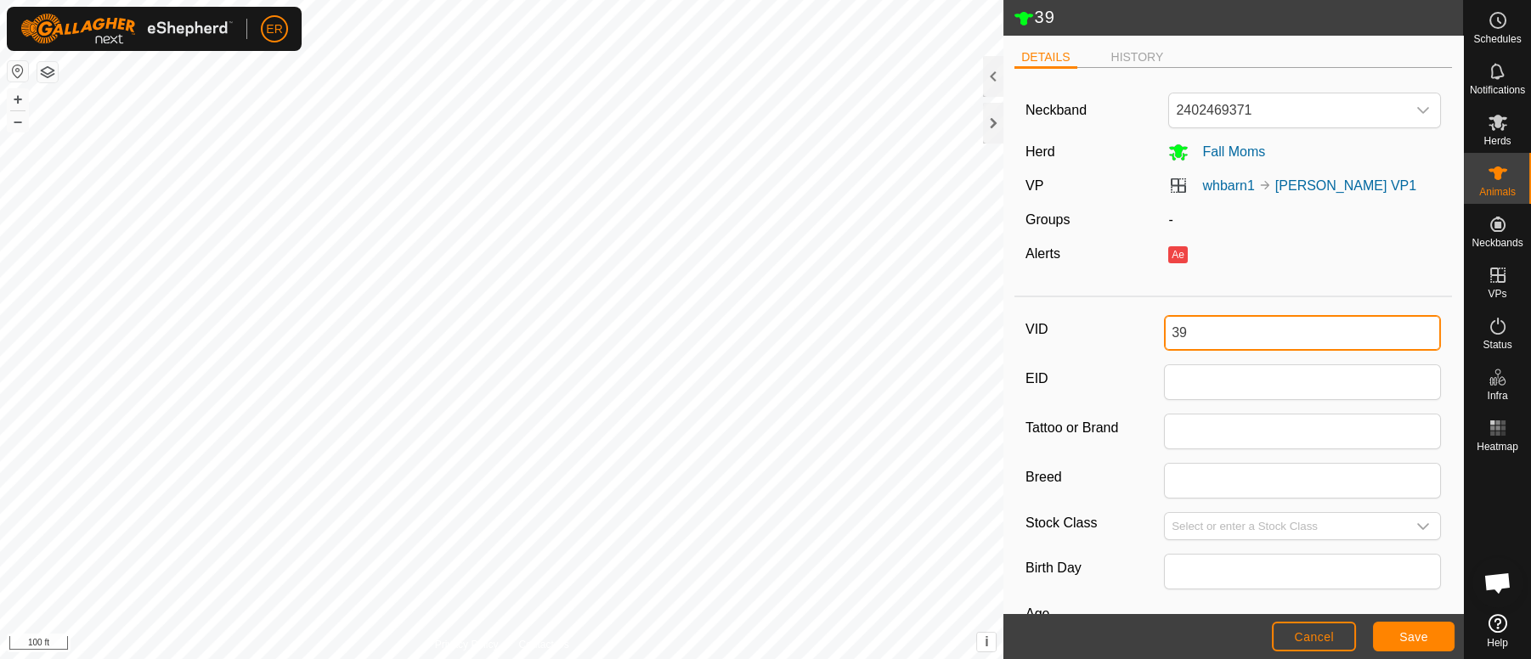
click at [1167, 332] on input "39" at bounding box center [1302, 333] width 277 height 36
click at [1421, 634] on span "Save" at bounding box center [1413, 637] width 29 height 14
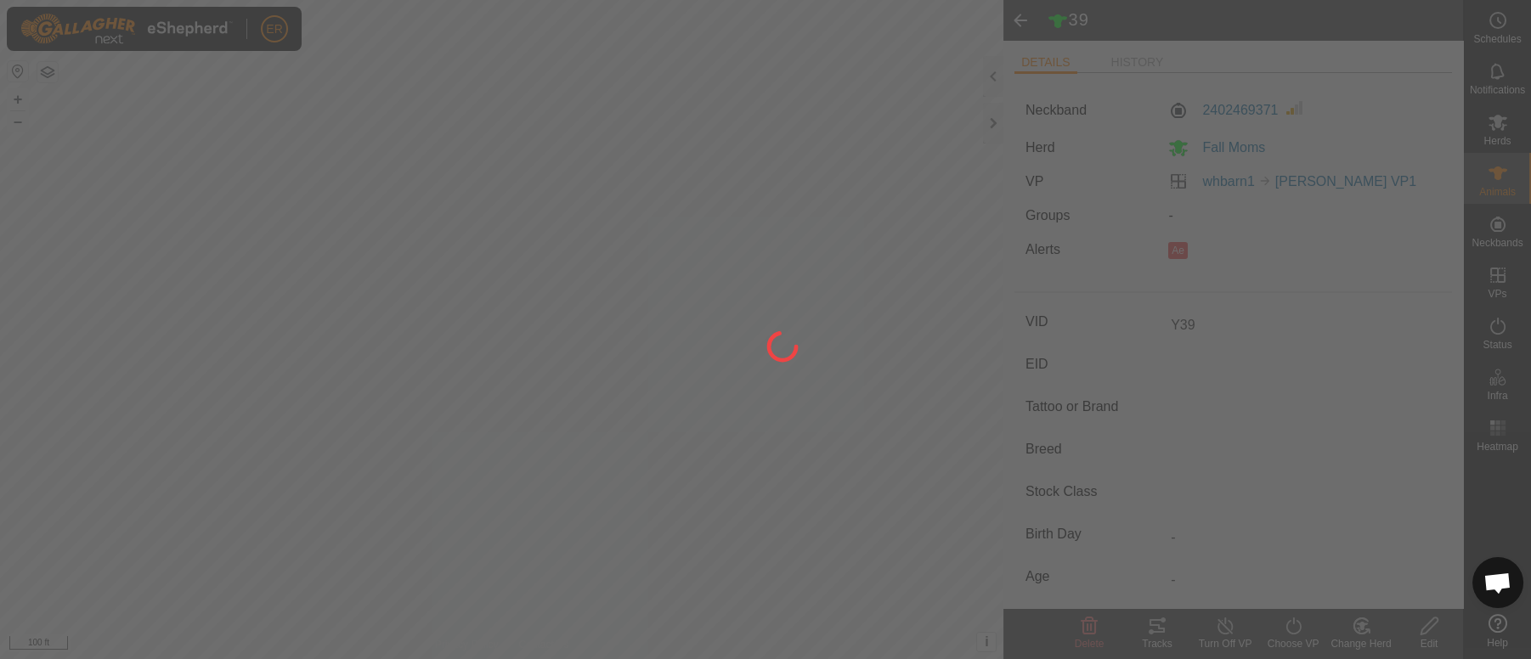
type input "Y39"
type input "-"
type input "0 kg"
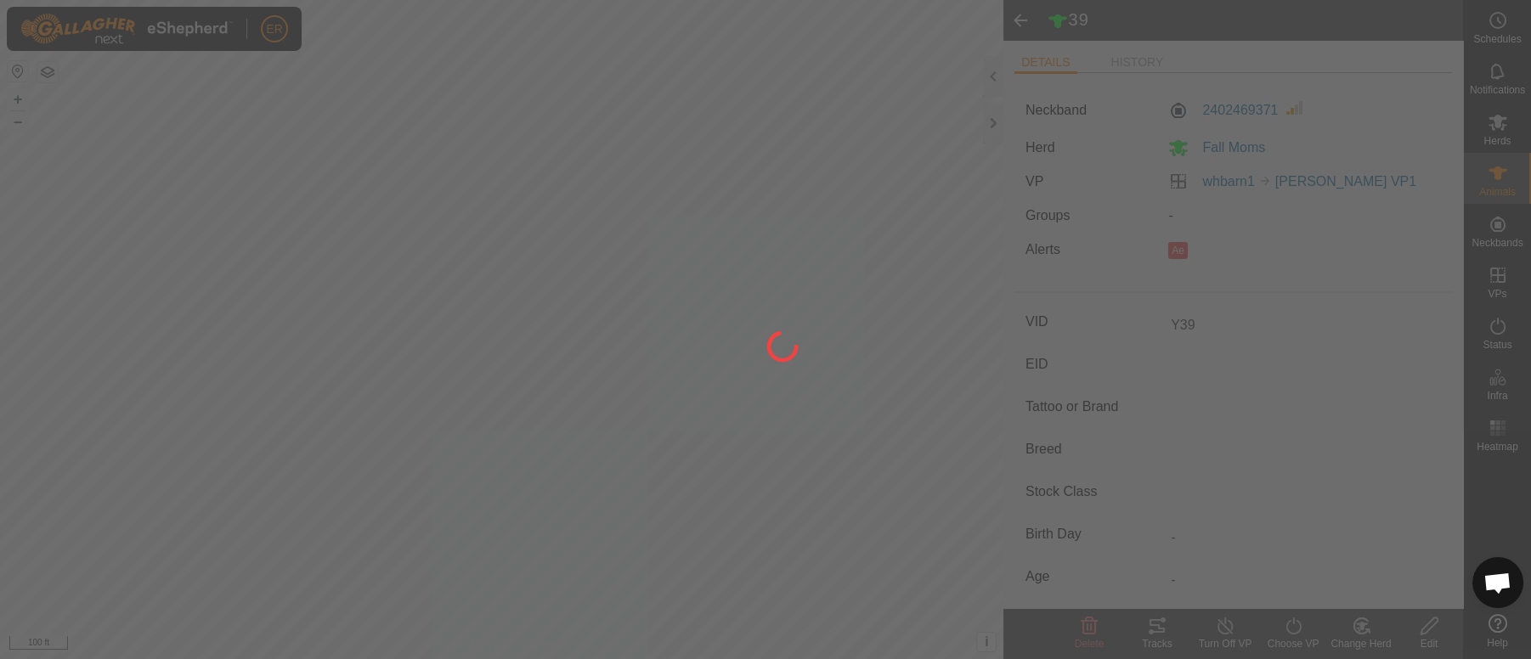
type input "-"
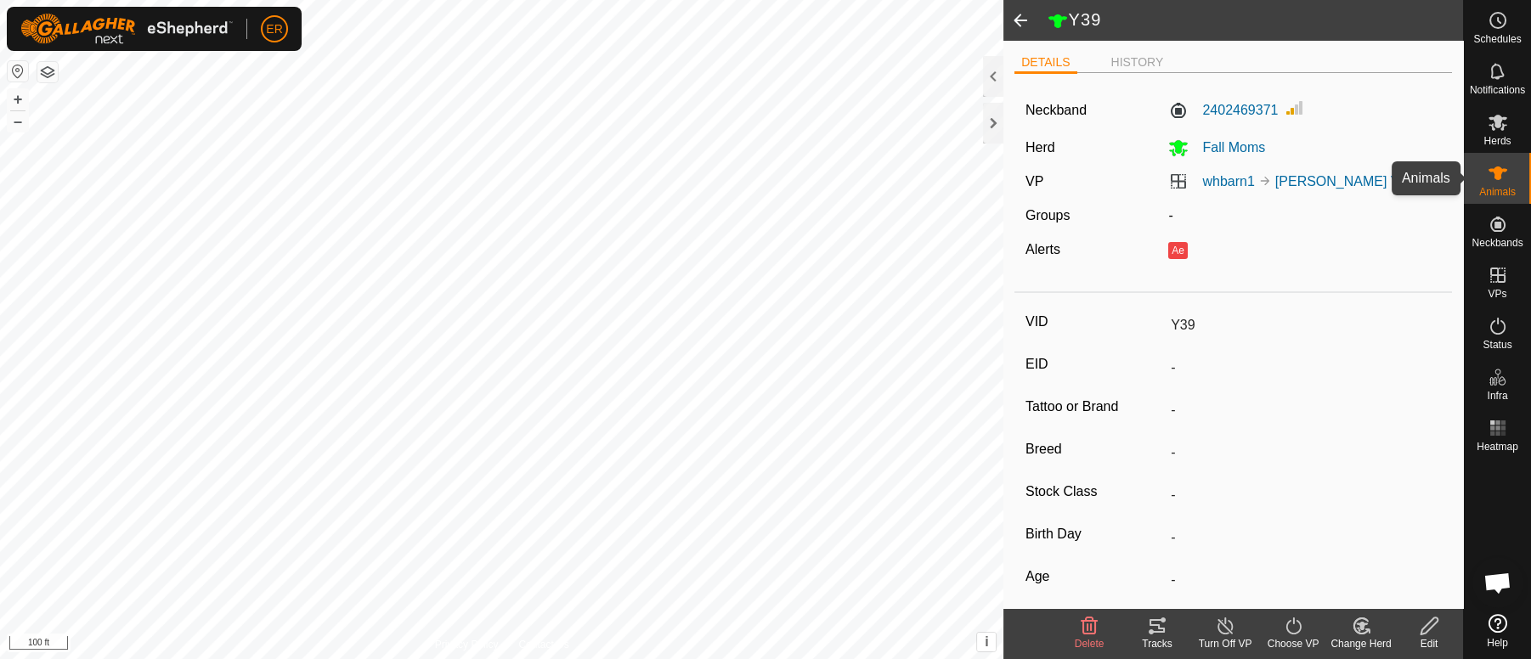
click at [1495, 168] on icon at bounding box center [1498, 174] width 19 height 14
